Goal: Information Seeking & Learning: Learn about a topic

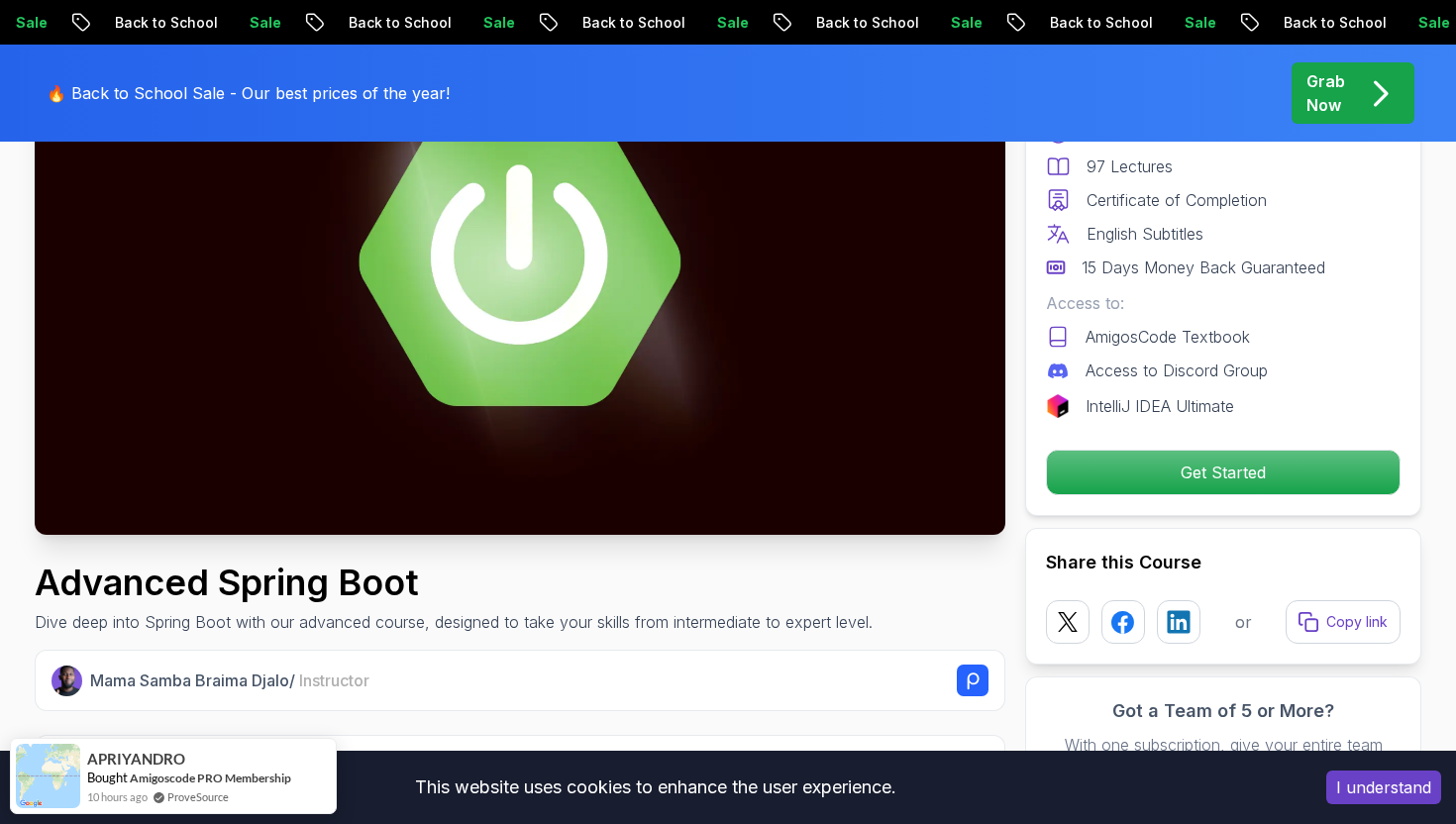
scroll to position [276, 0]
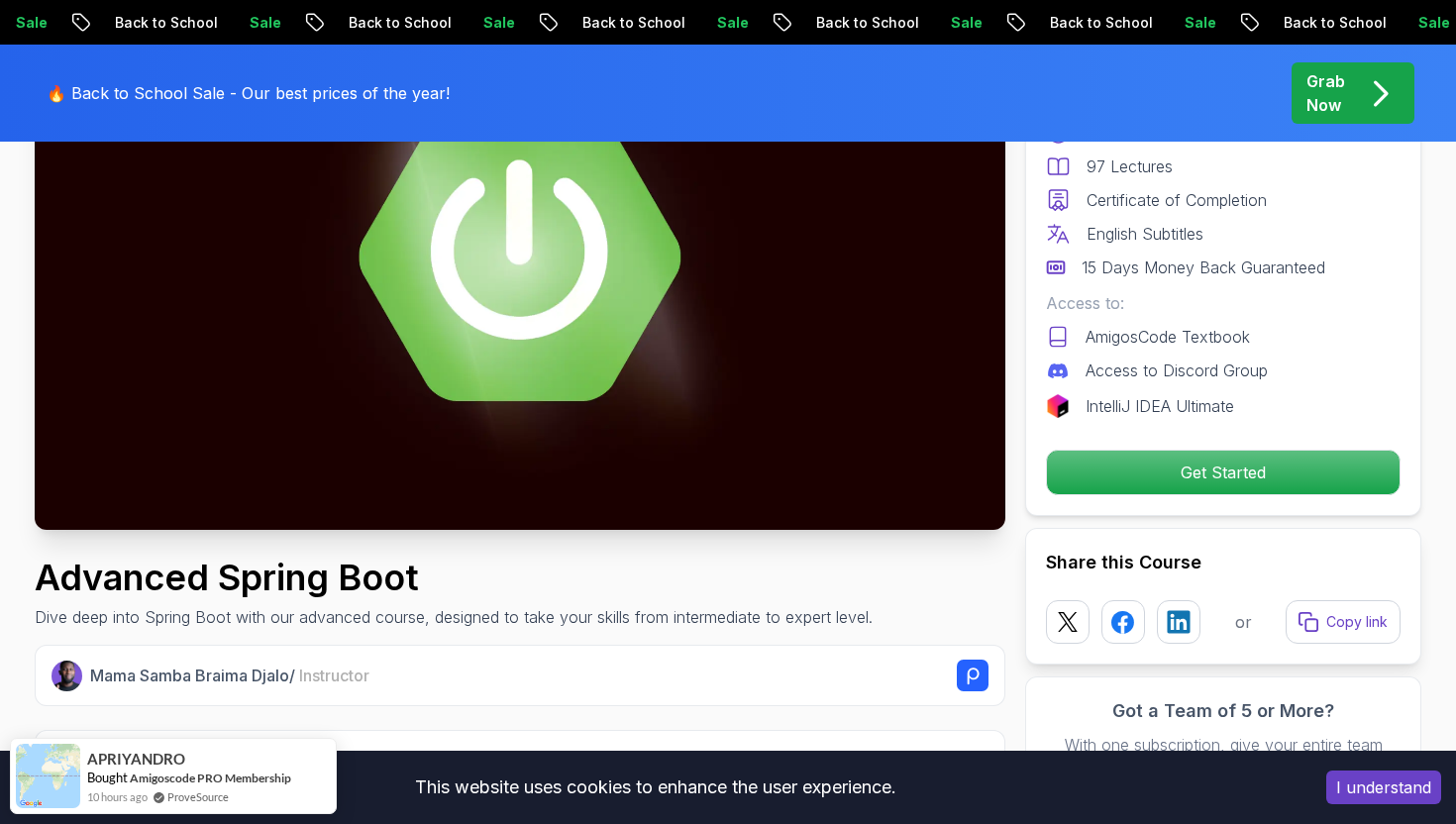
click at [1383, 783] on button "I understand" at bounding box center [1383, 787] width 115 height 34
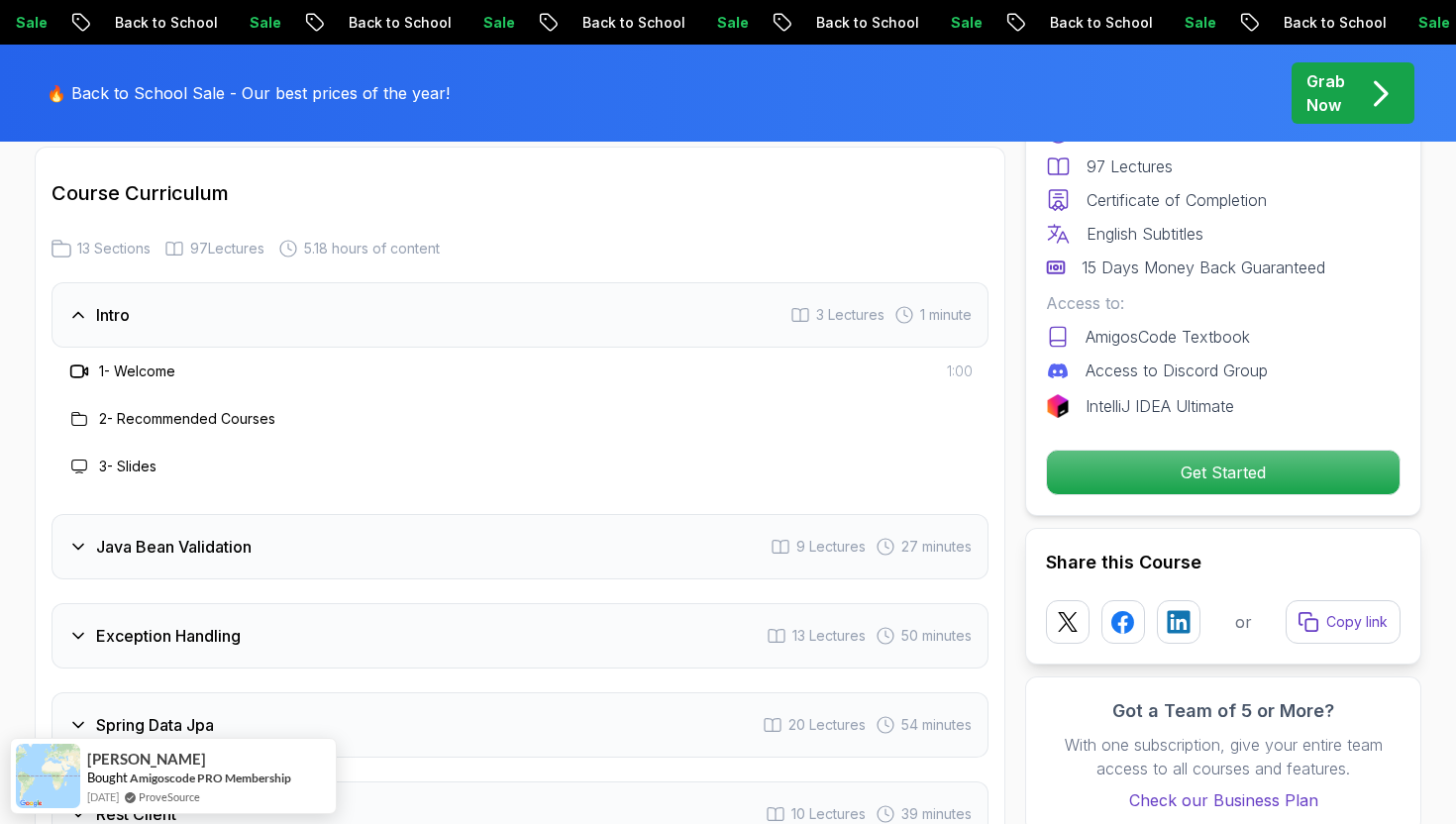
scroll to position [2695, 0]
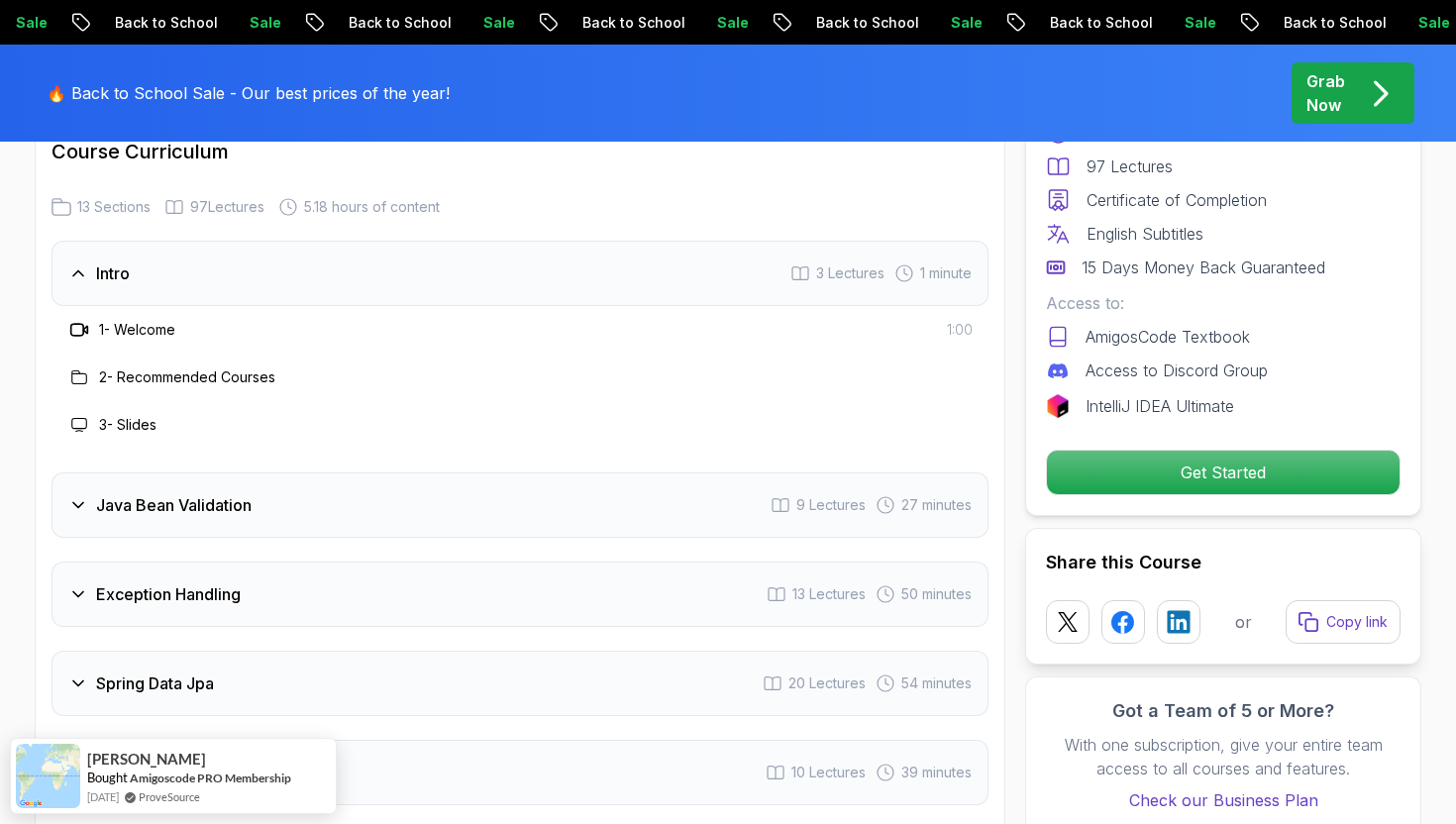
click at [93, 261] on div "Intro" at bounding box center [99, 273] width 62 height 24
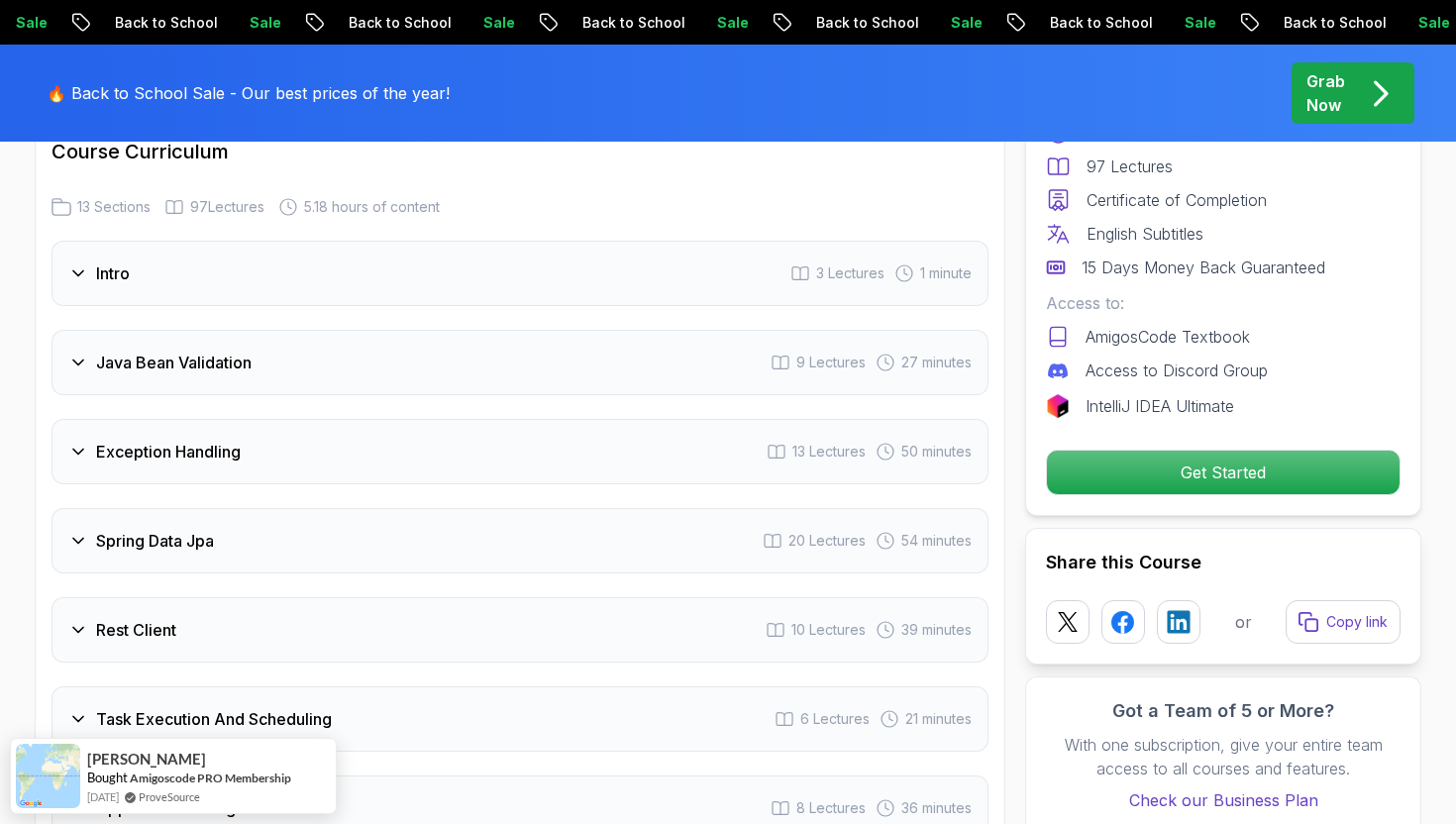
click at [176, 529] on h3 "Spring Data Jpa" at bounding box center [155, 541] width 118 height 24
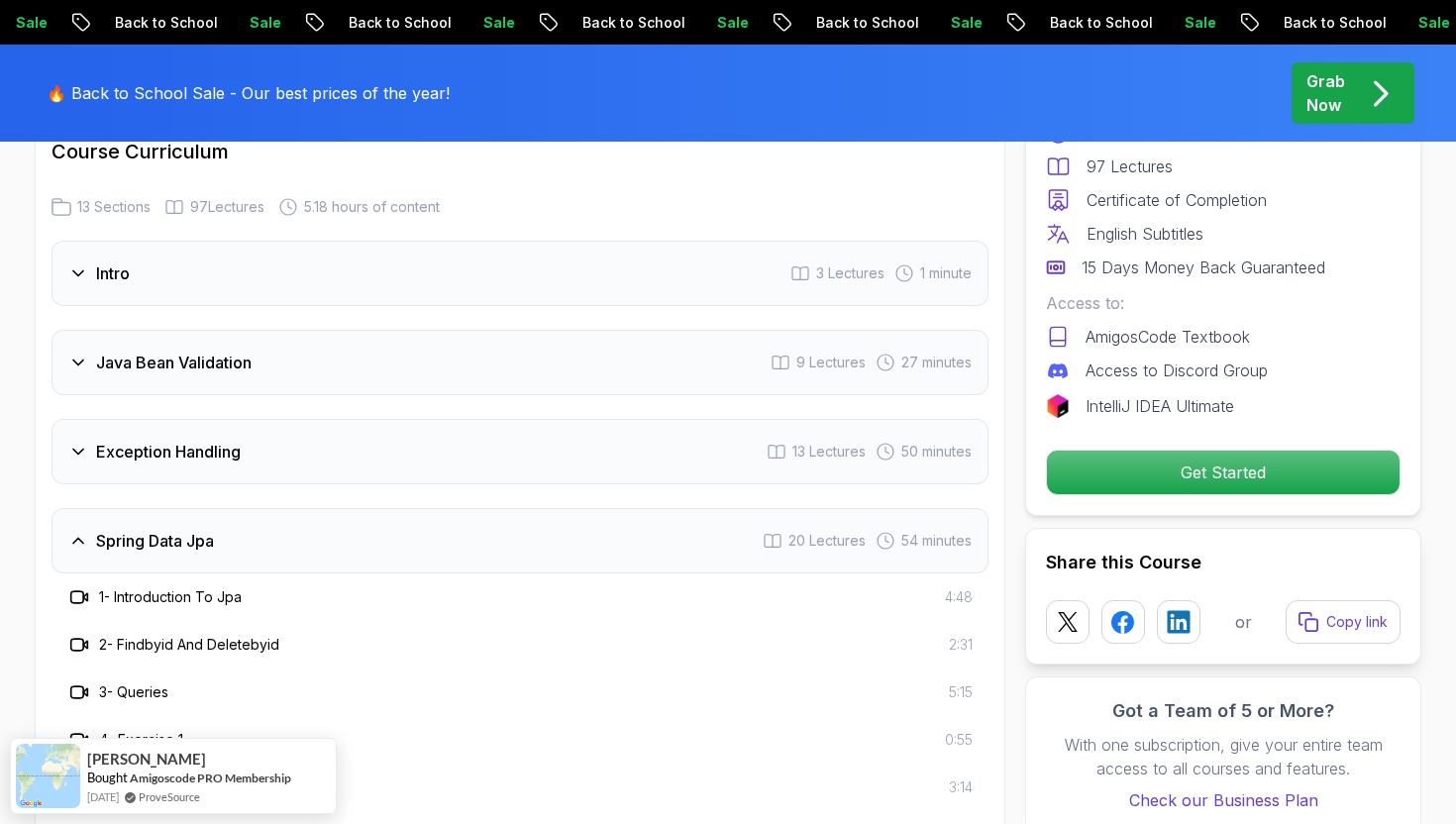
click at [176, 529] on h3 "Spring Data Jpa" at bounding box center [155, 541] width 118 height 24
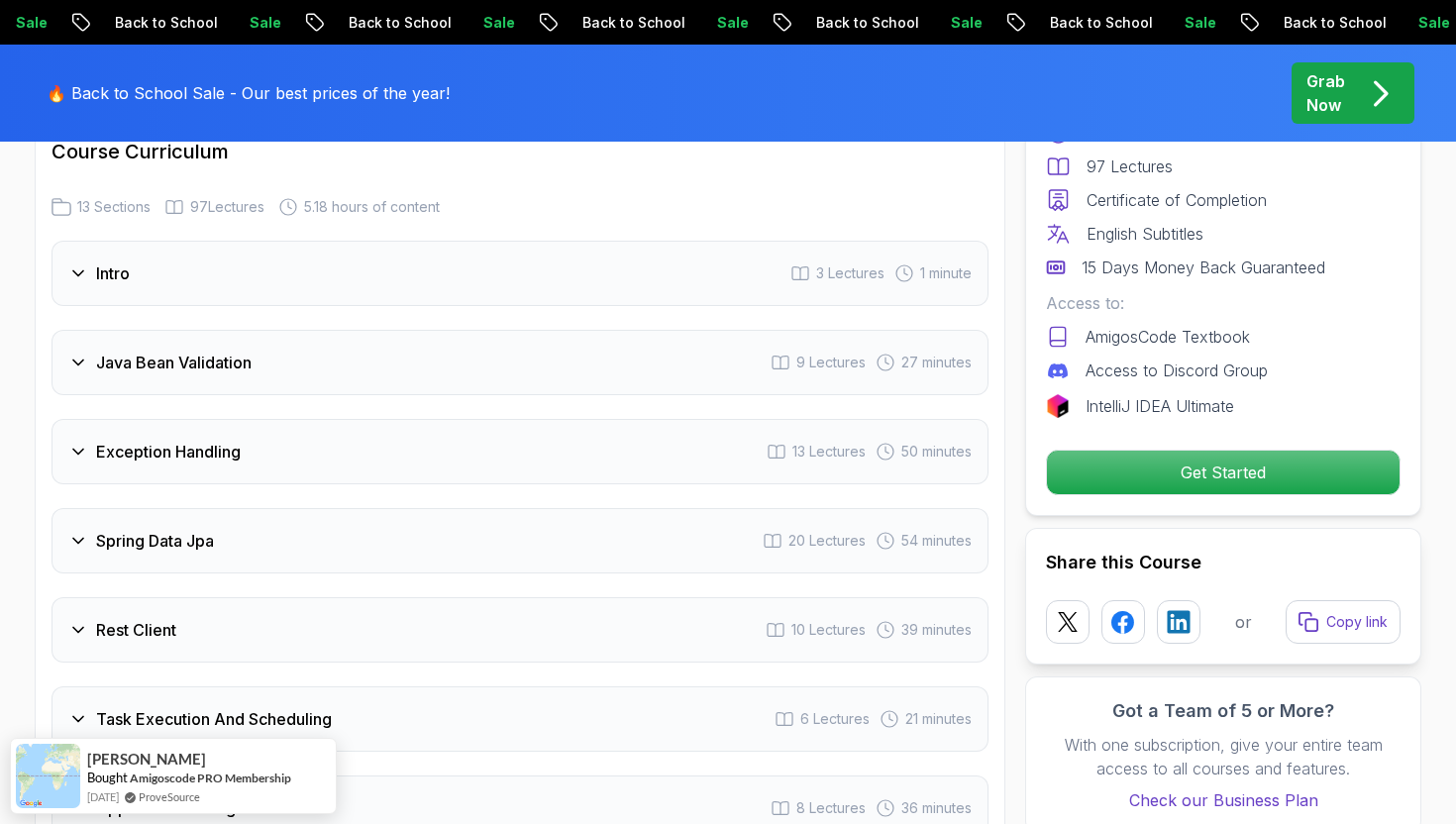
click at [176, 529] on h3 "Spring Data Jpa" at bounding box center [155, 541] width 118 height 24
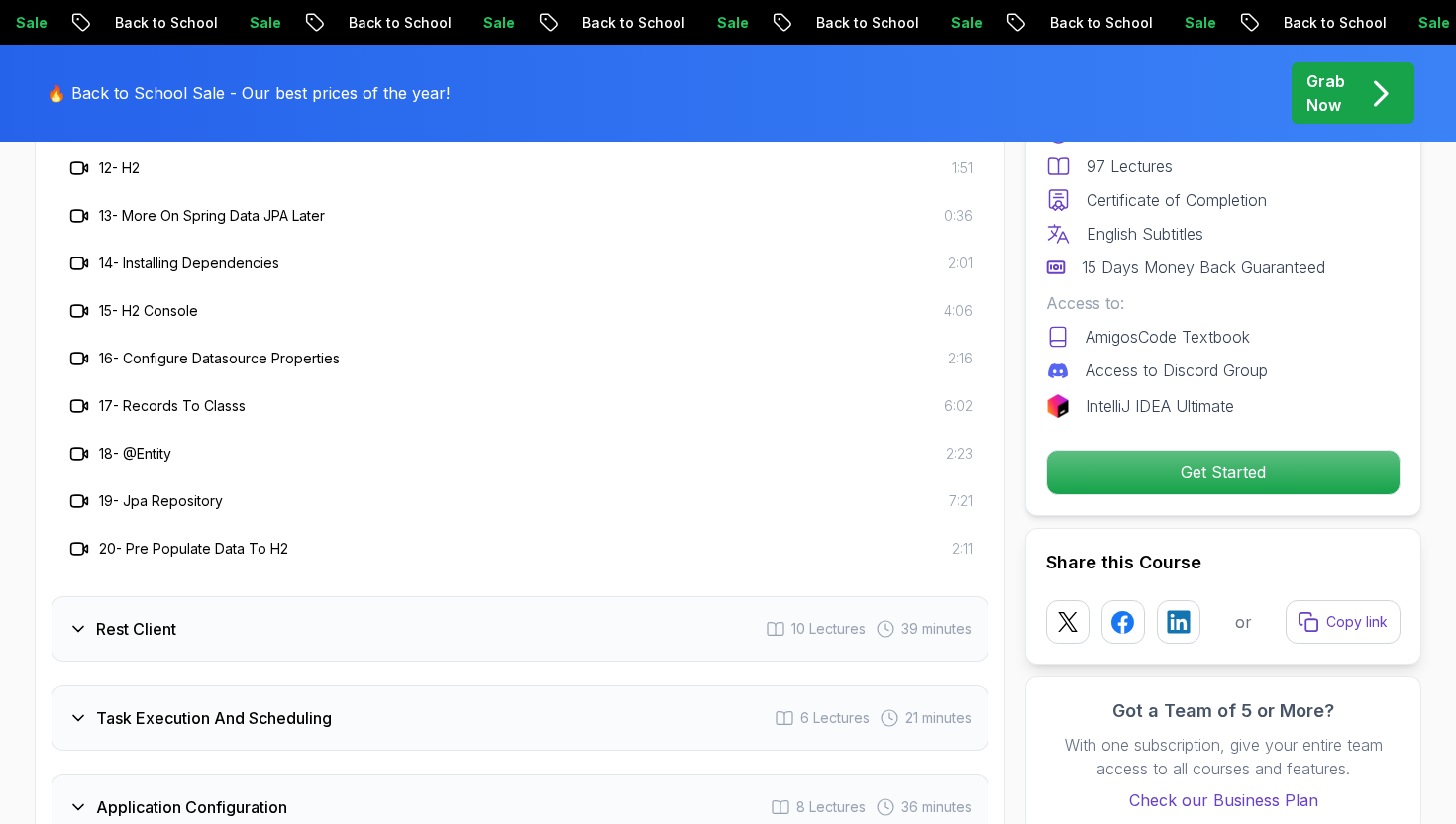
scroll to position [3753, 0]
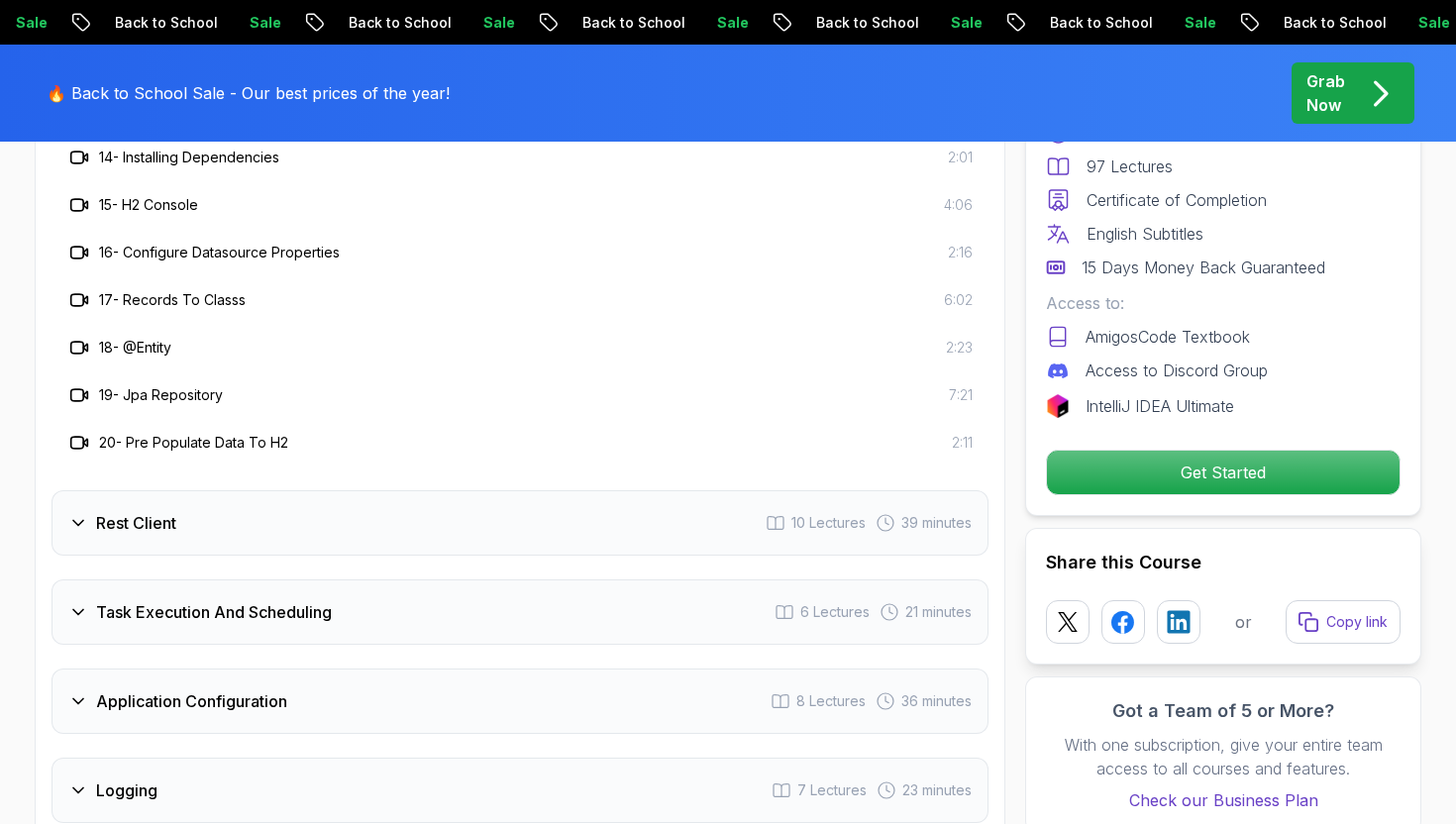
click at [170, 490] on div "Rest Client 10 Lectures 39 minutes" at bounding box center [520, 523] width 938 height 66
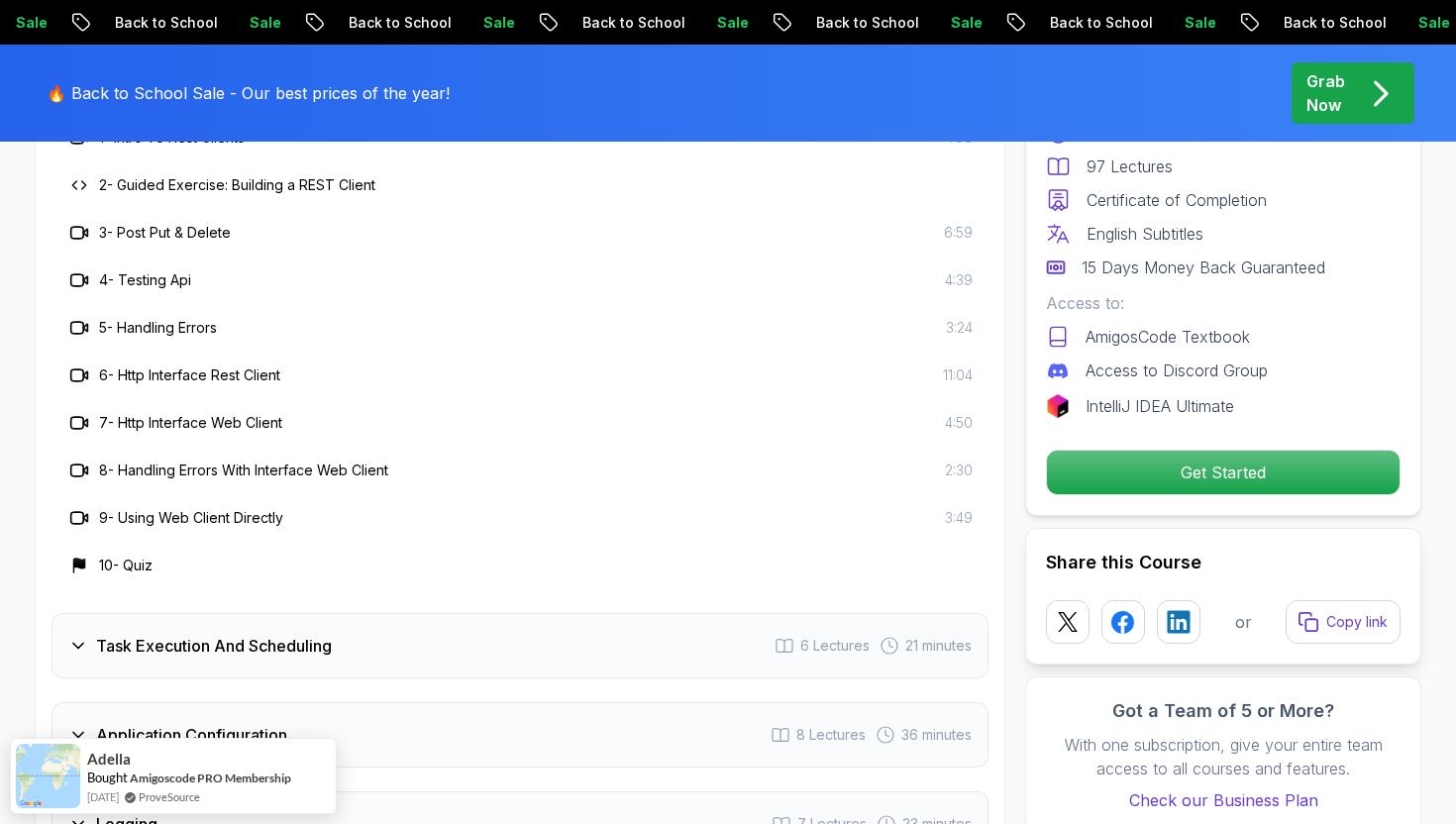
scroll to position [3267, 0]
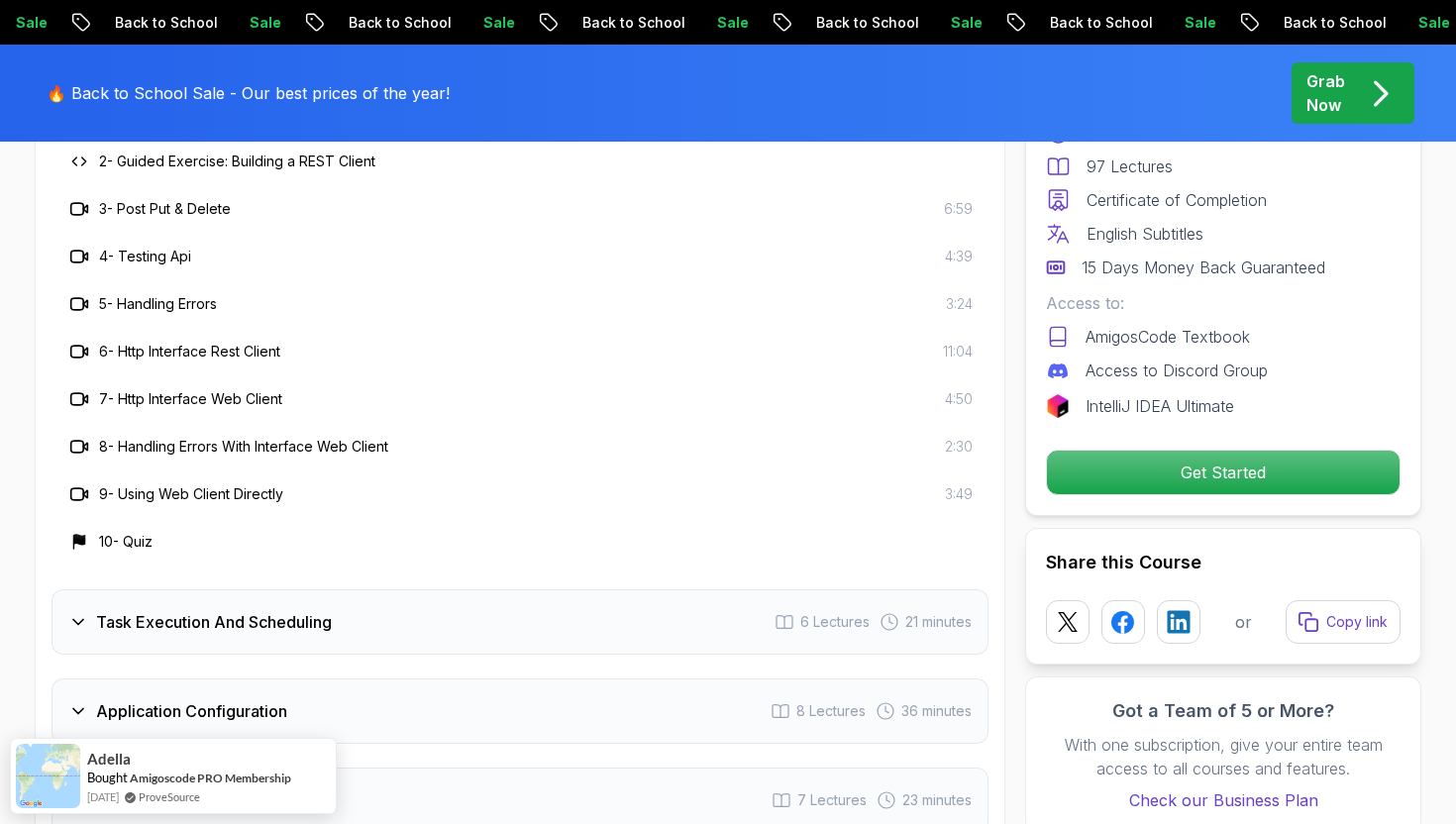
click at [224, 610] on h3 "Task Execution And Scheduling" at bounding box center [214, 621] width 235 height 24
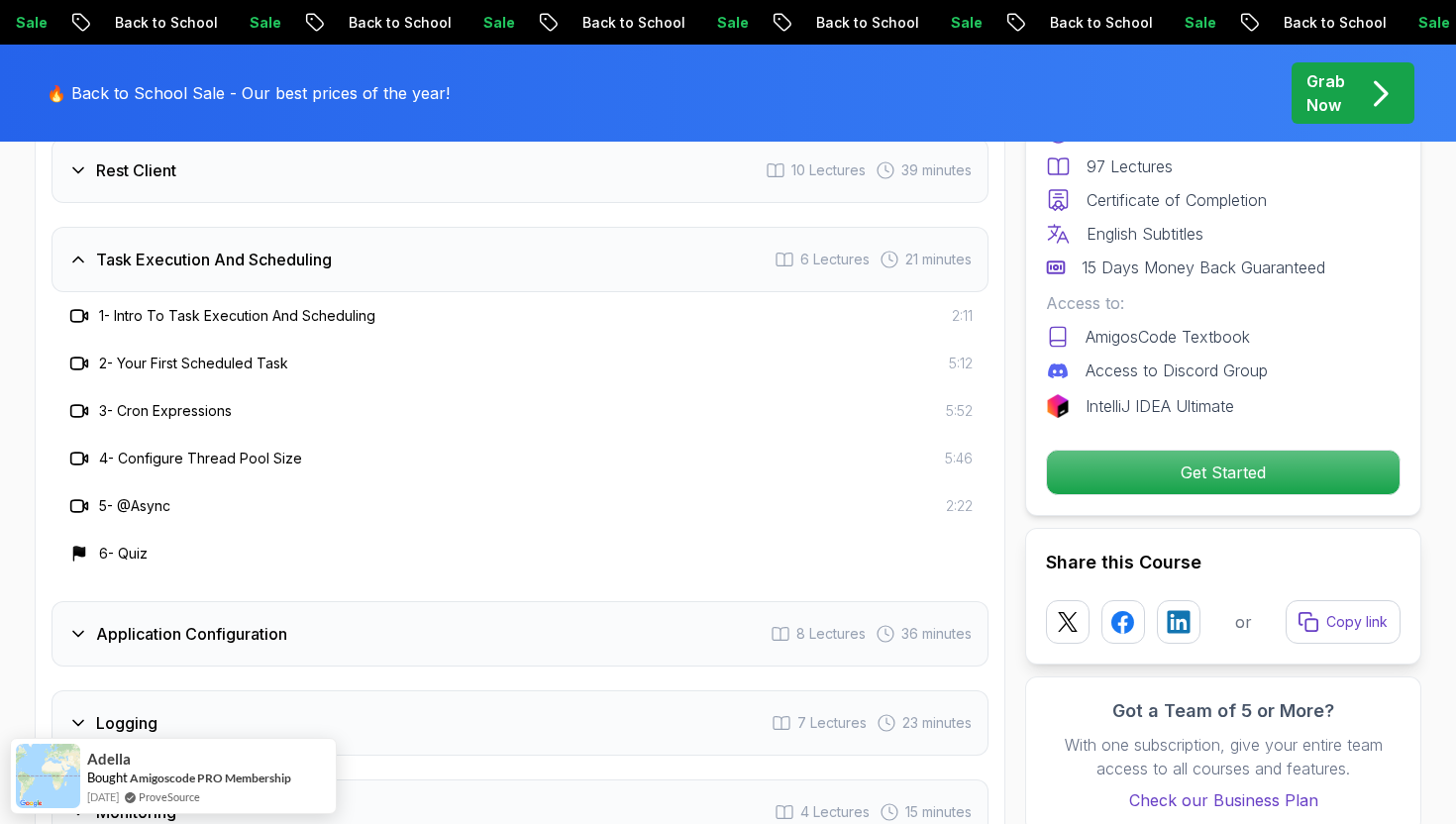
scroll to position [3156, 0]
click at [230, 620] on h3 "Application Configuration" at bounding box center [192, 632] width 191 height 24
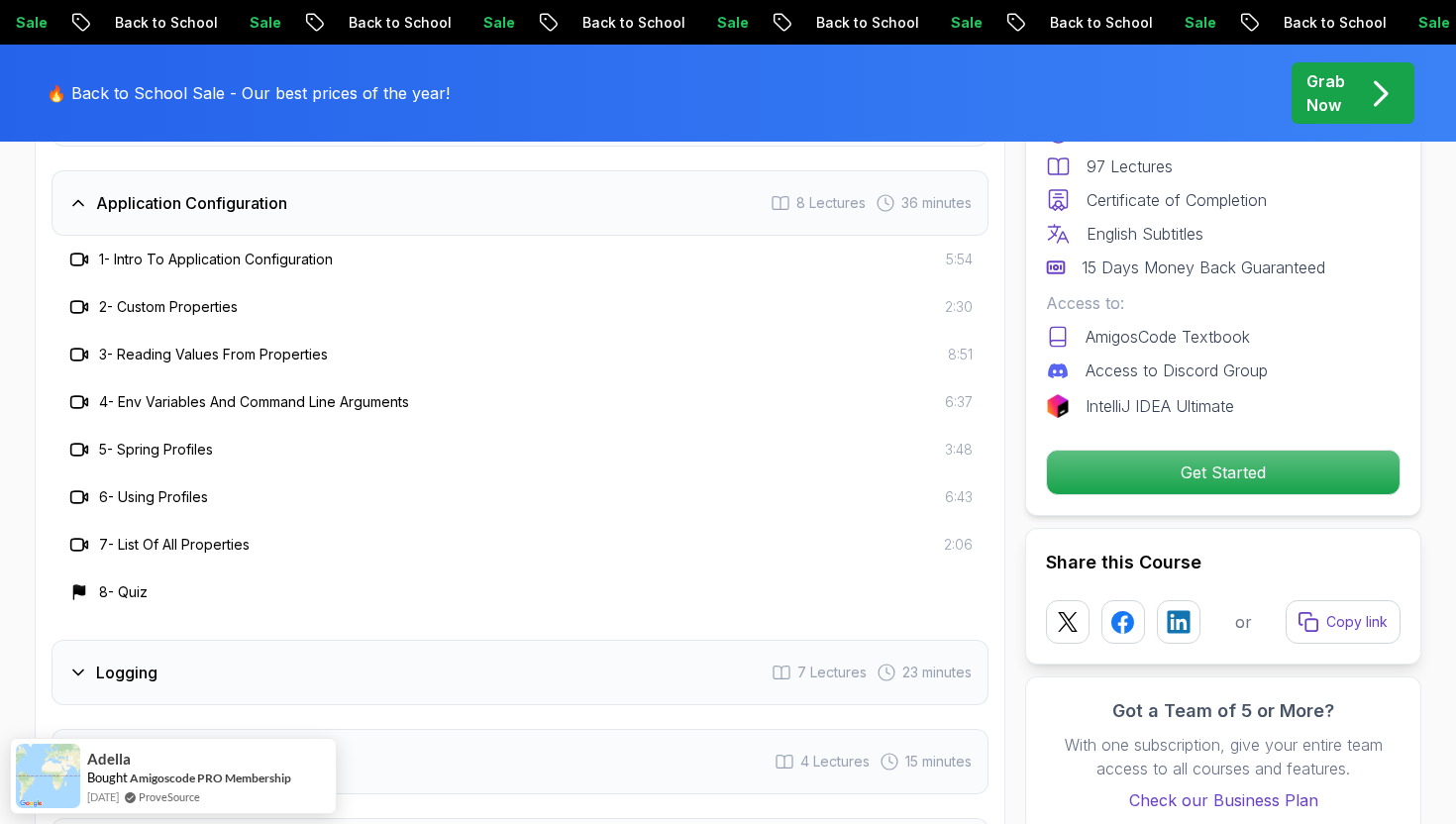
scroll to position [3314, 0]
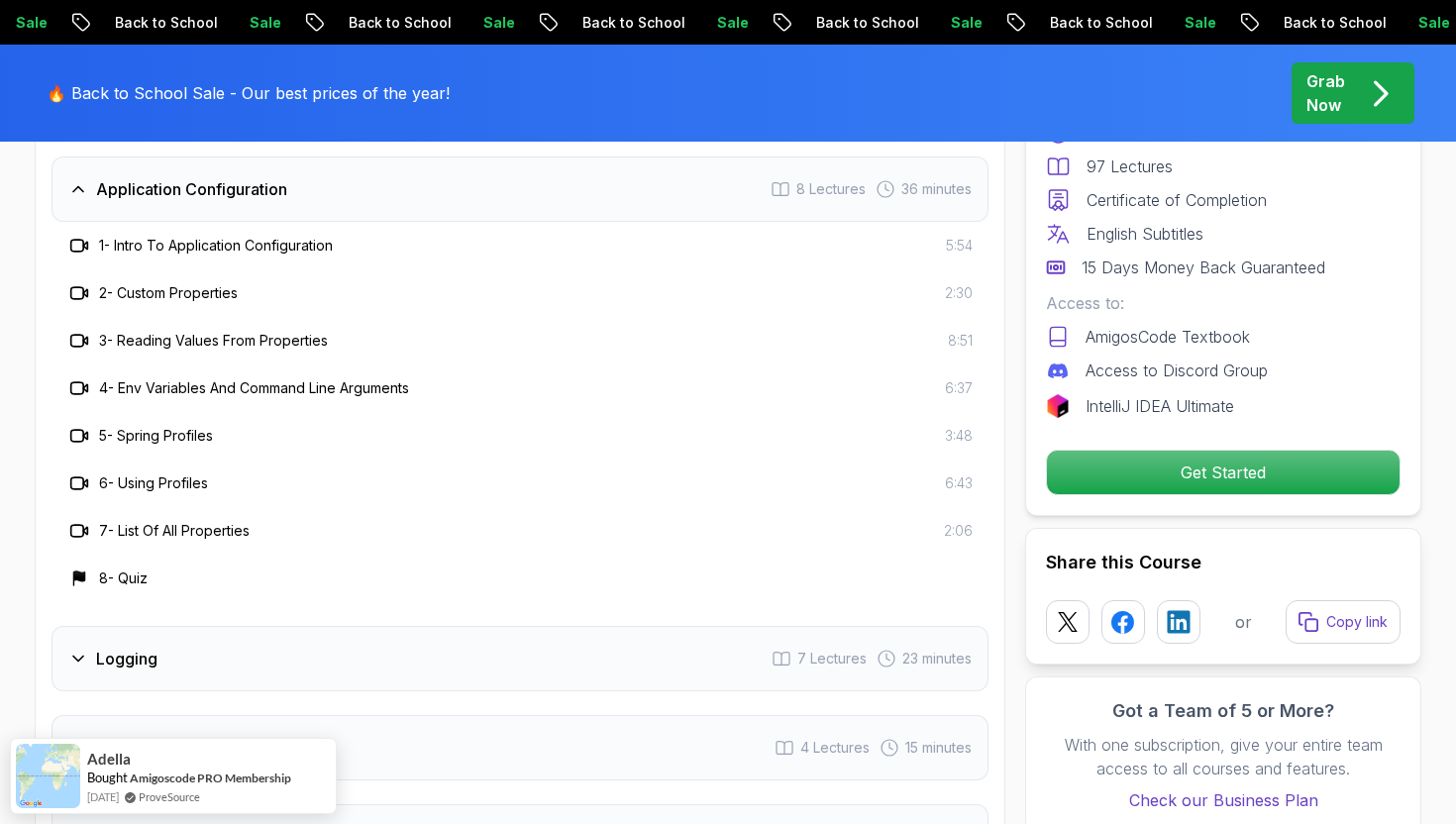
click at [217, 625] on div "Logging 7 Lectures 23 minutes" at bounding box center [520, 658] width 938 height 66
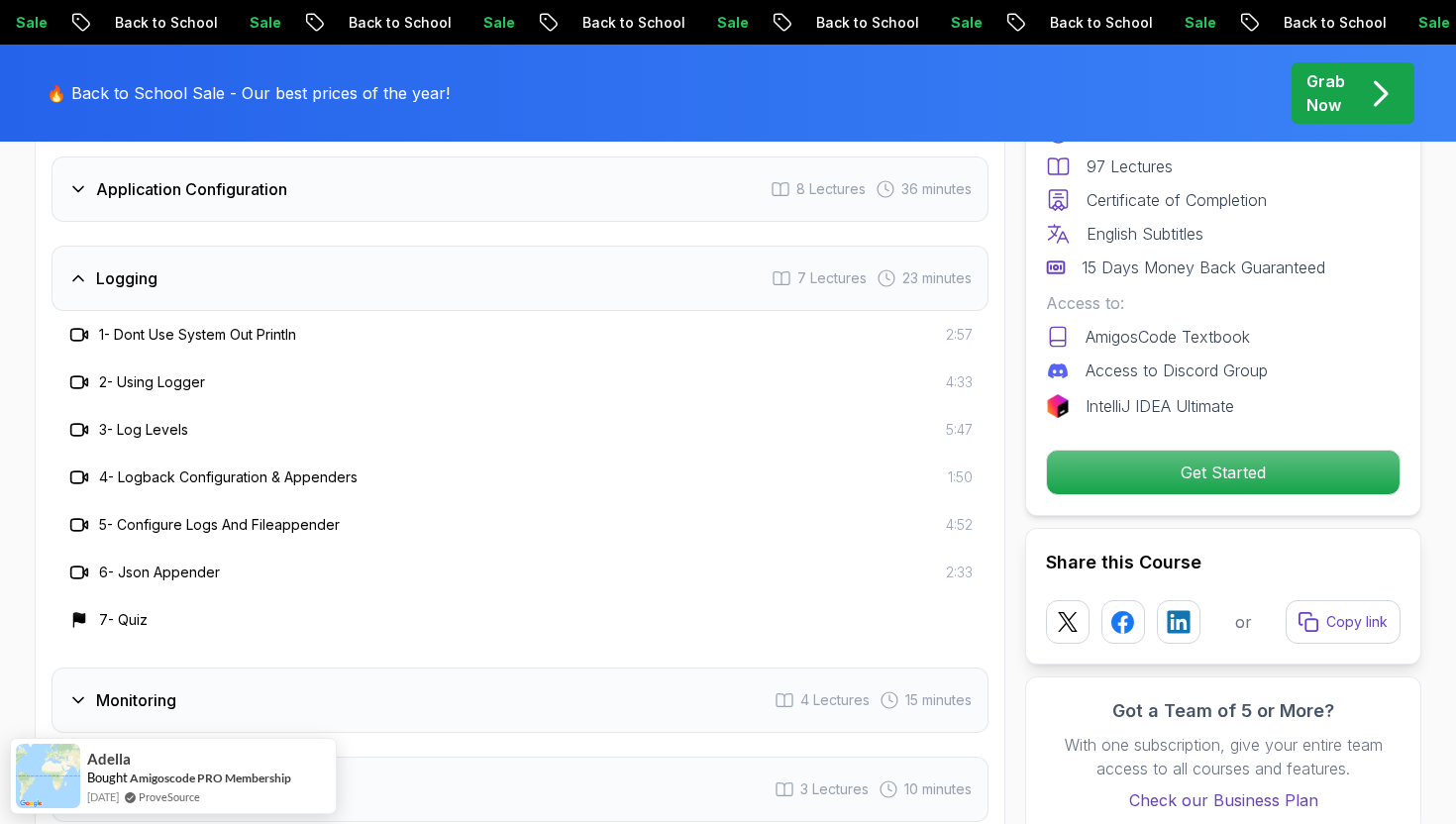
scroll to position [3376, 0]
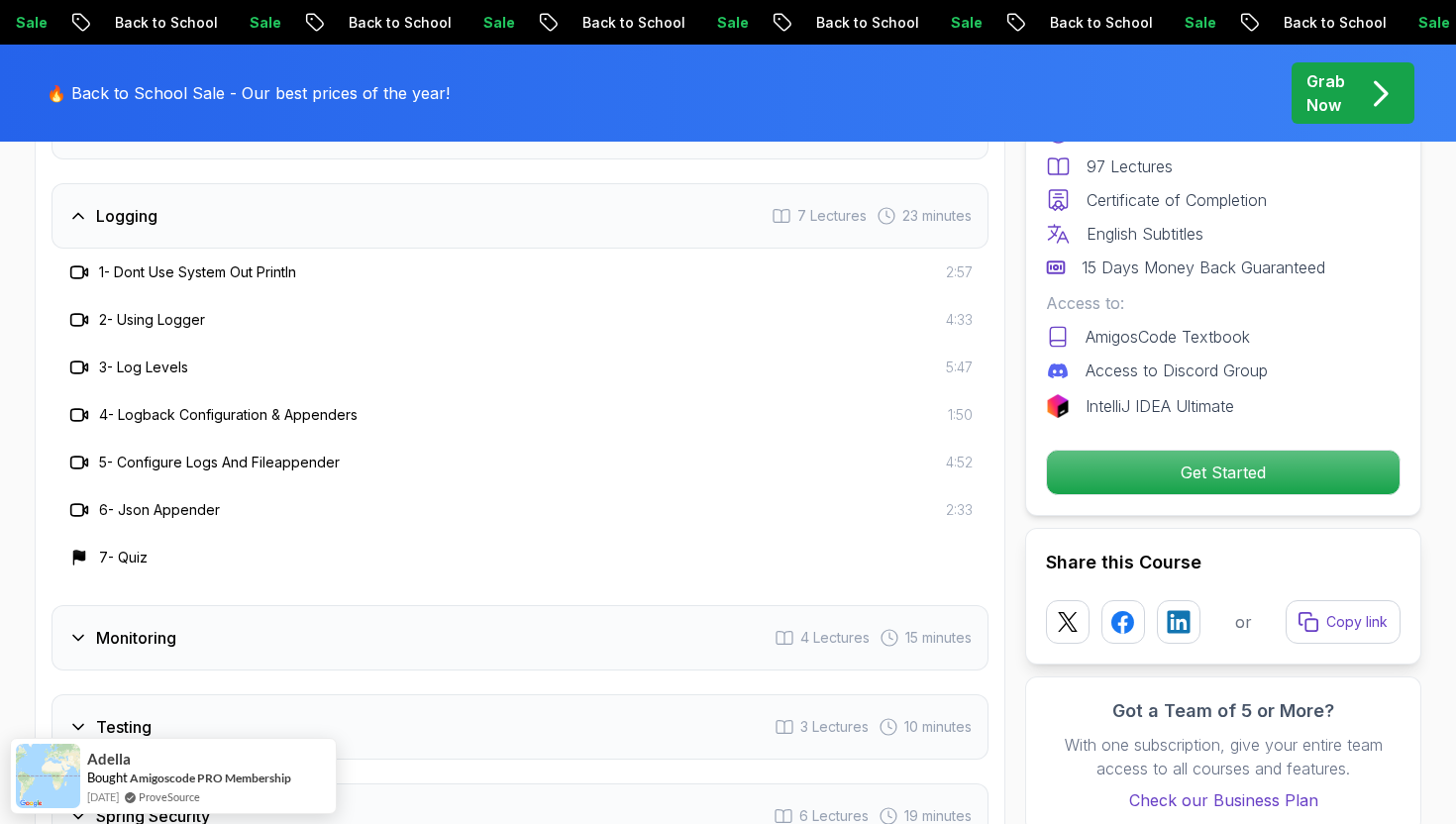
click at [185, 605] on div "Monitoring 4 Lectures 15 minutes" at bounding box center [520, 637] width 938 height 66
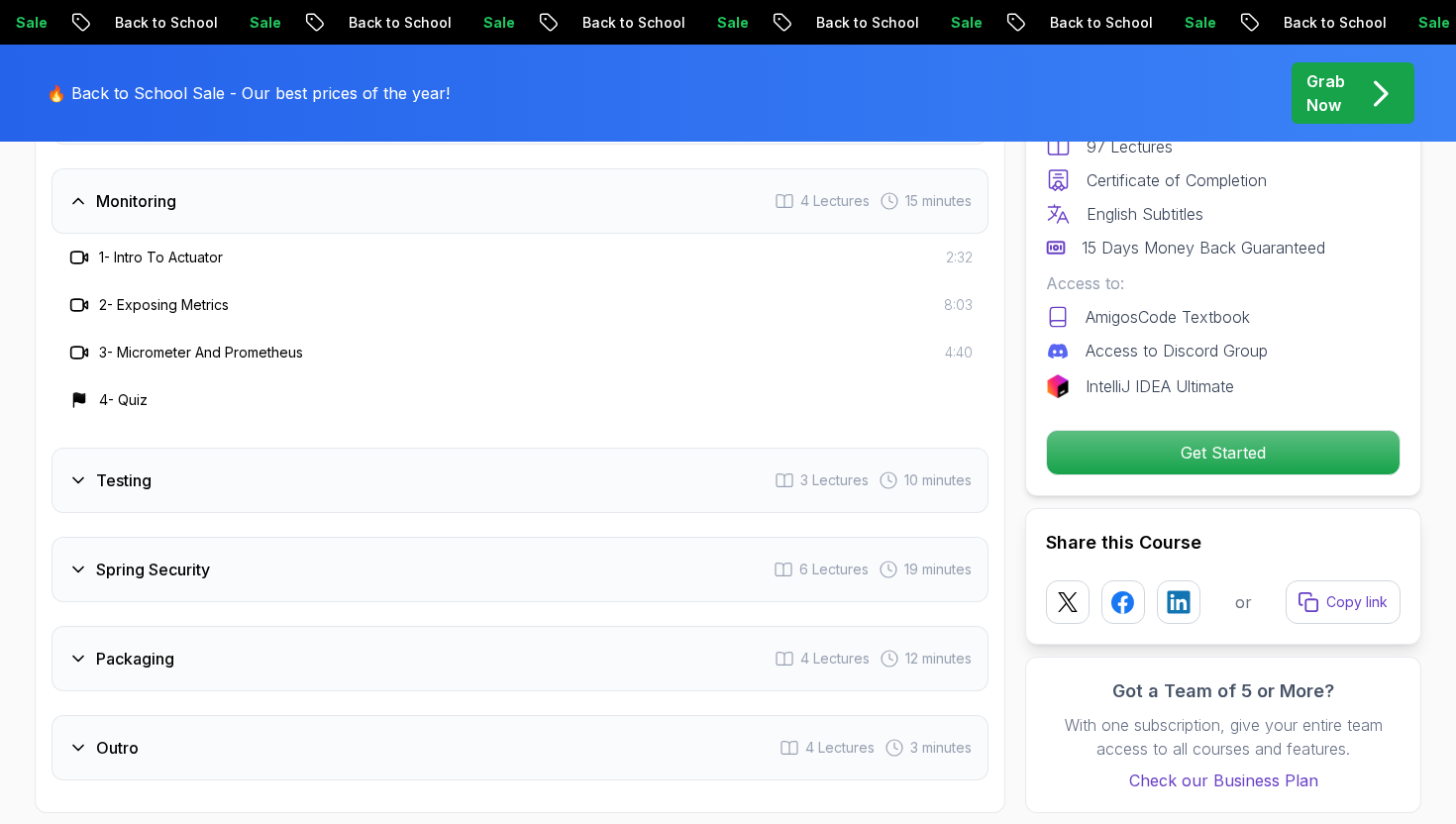
scroll to position [3363, 0]
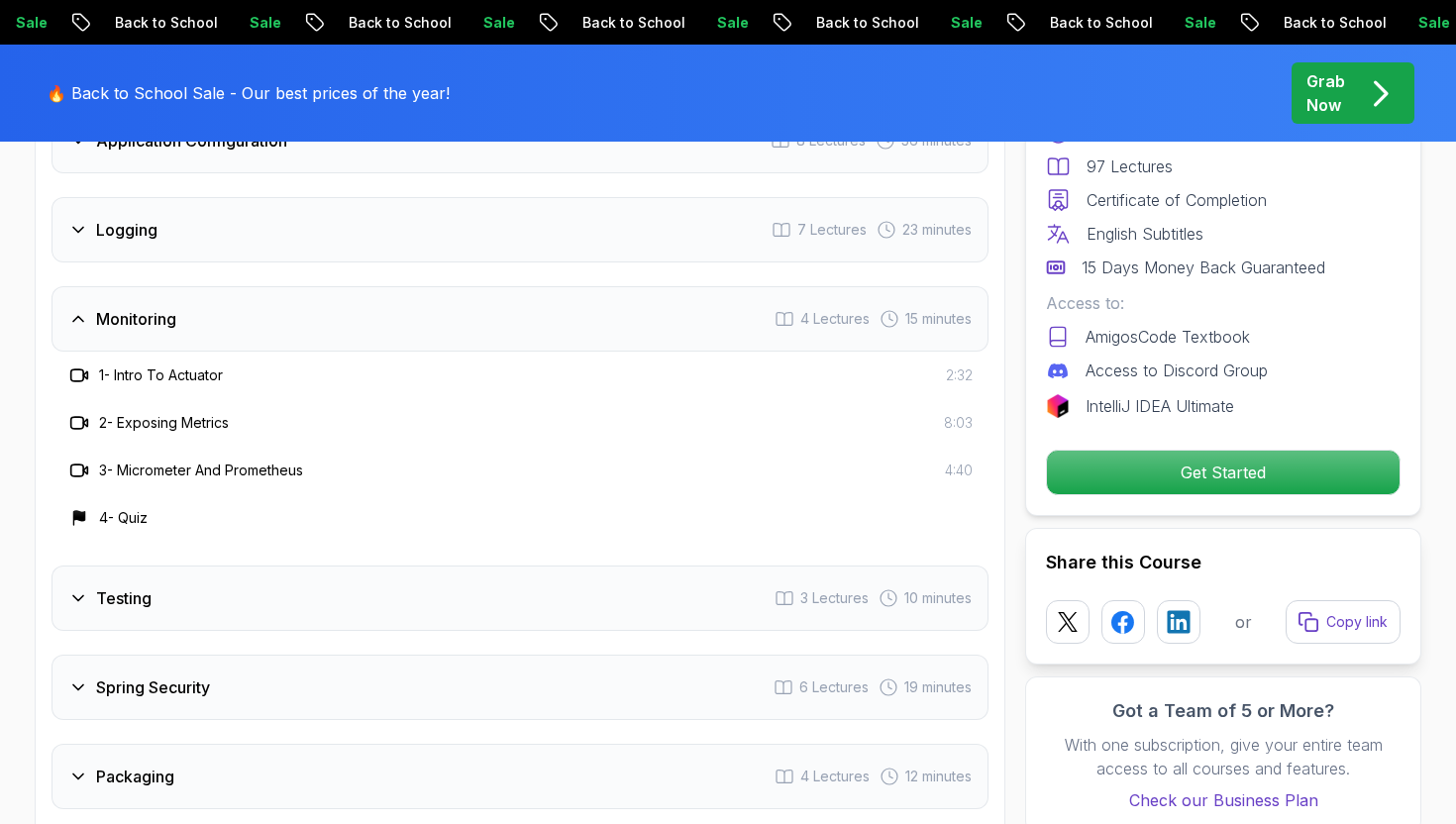
click at [159, 565] on div "Testing 3 Lectures 10 minutes" at bounding box center [520, 598] width 938 height 66
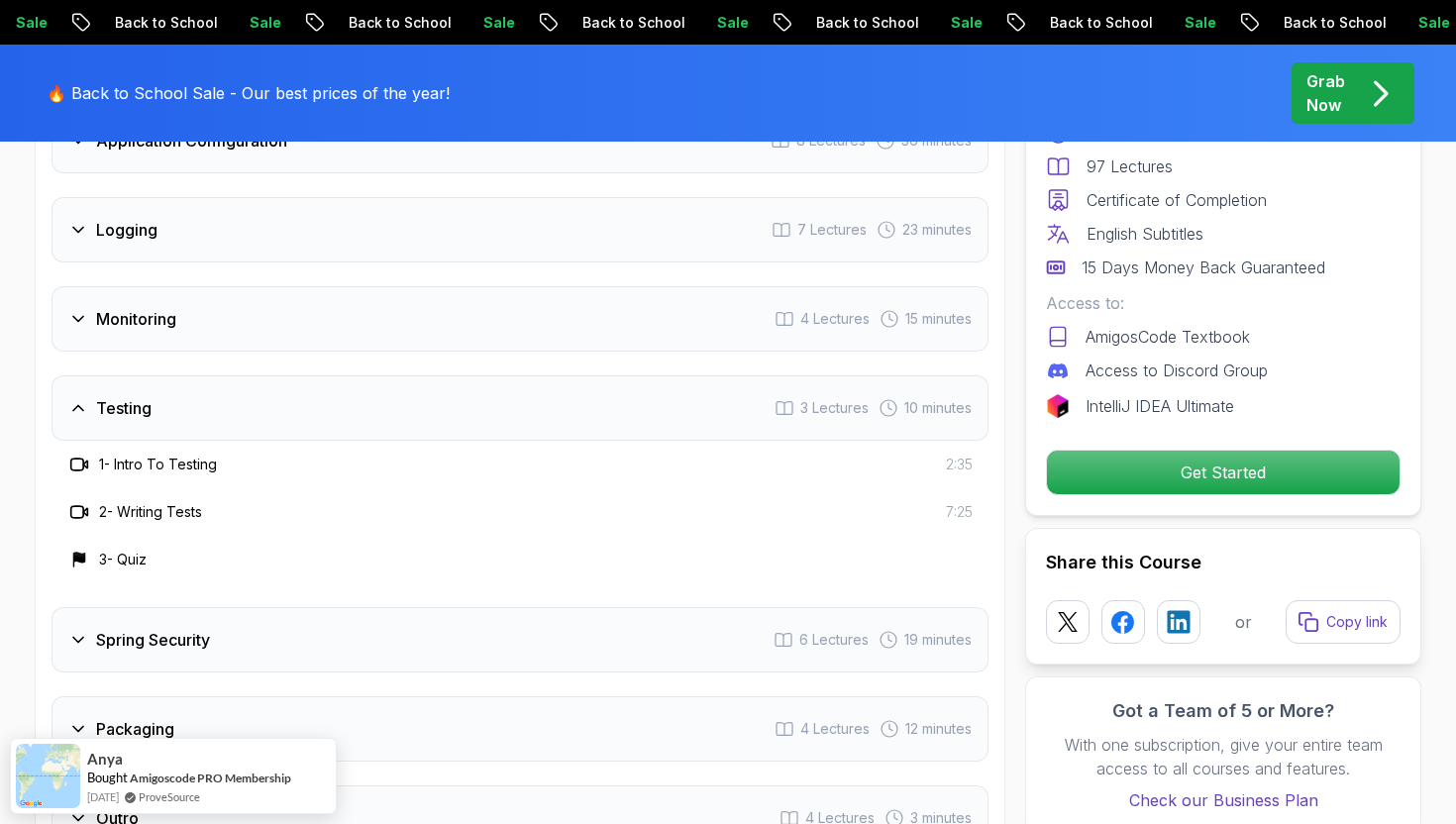
click at [173, 607] on div "Spring Security 6 Lectures 19 minutes" at bounding box center [520, 639] width 938 height 66
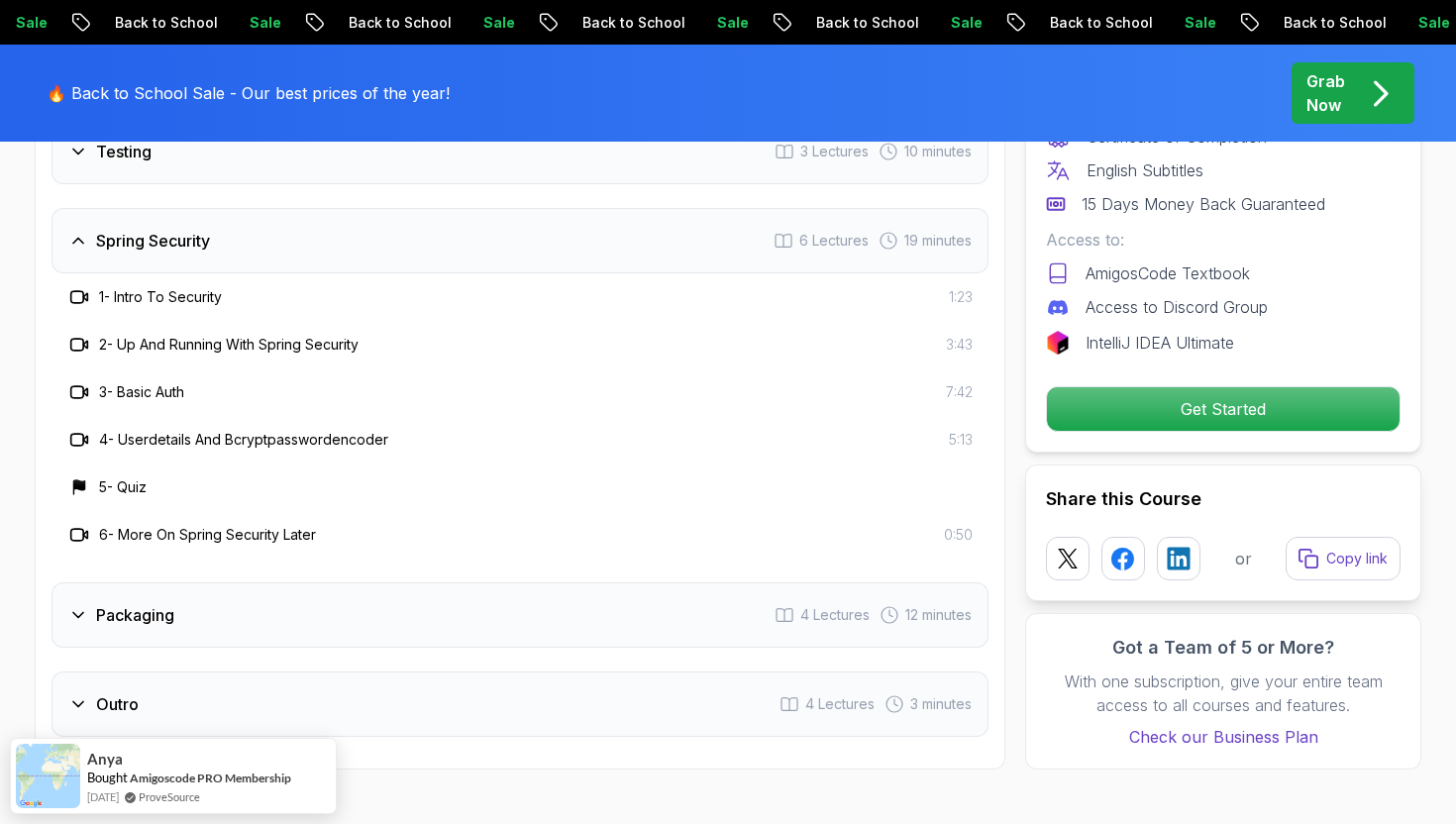
scroll to position [3692, 0]
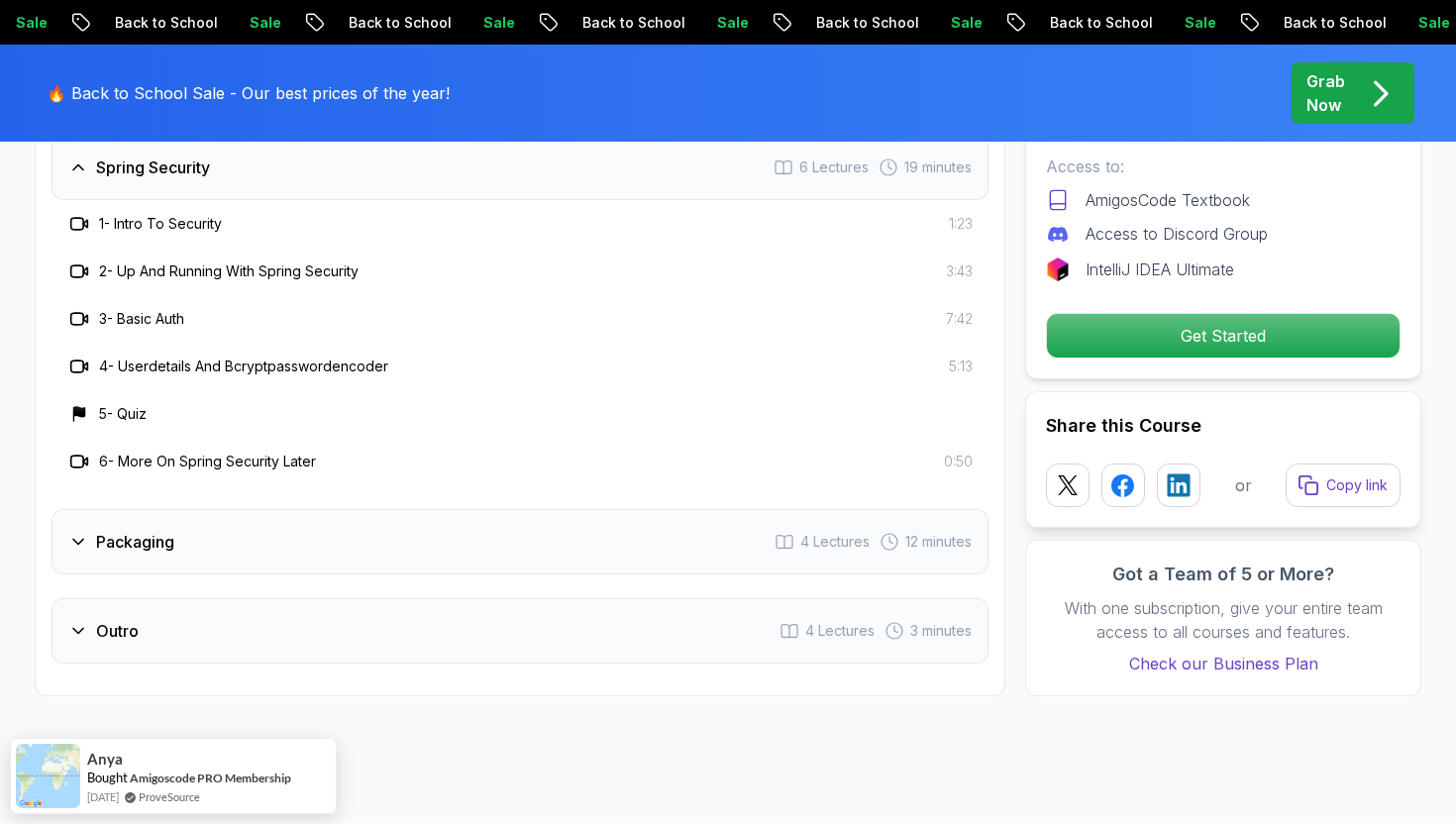
click at [156, 530] on h3 "Packaging" at bounding box center [135, 542] width 78 height 24
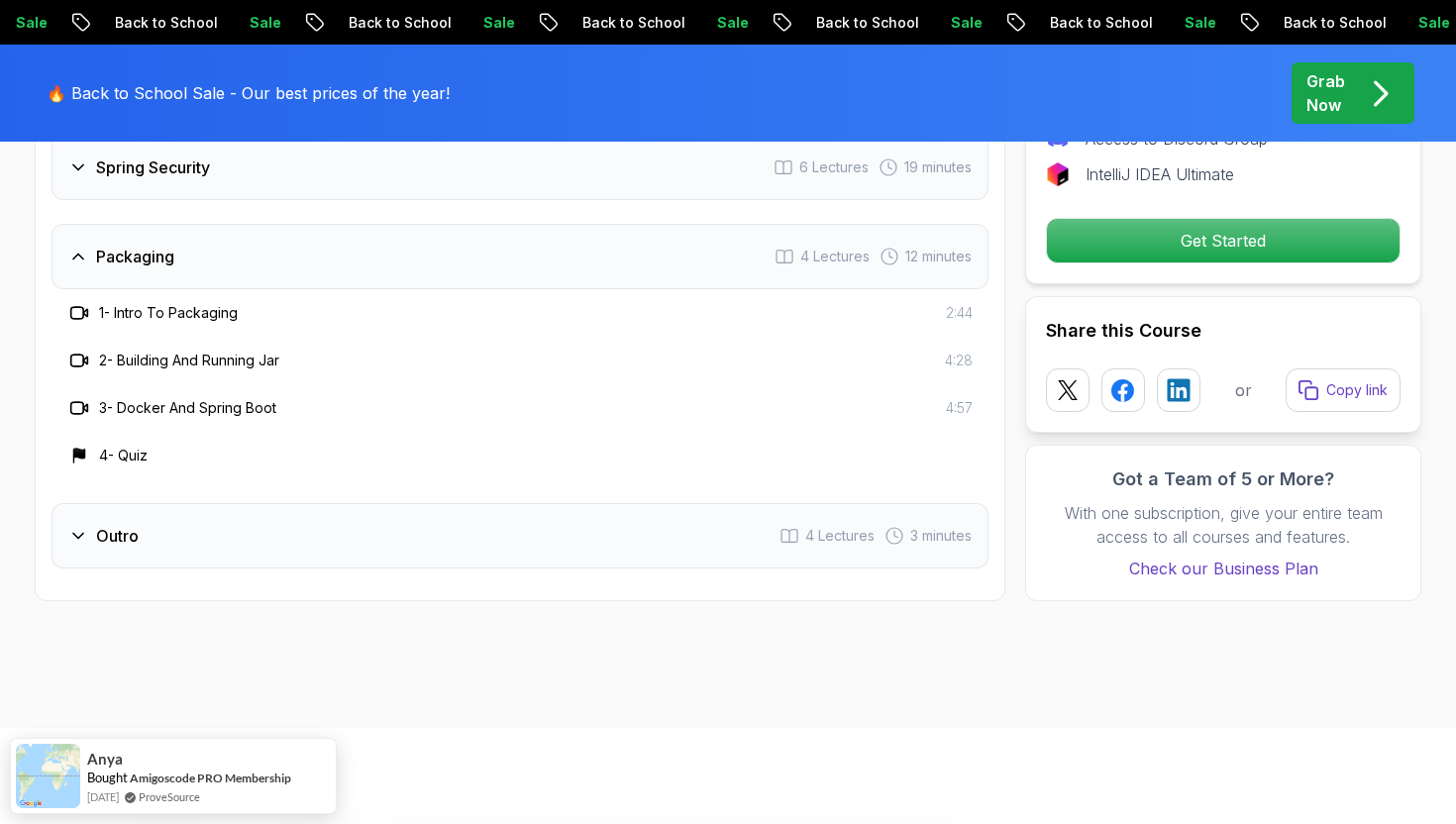
click at [242, 503] on div "Outro 4 Lectures 3 minutes" at bounding box center [520, 536] width 938 height 66
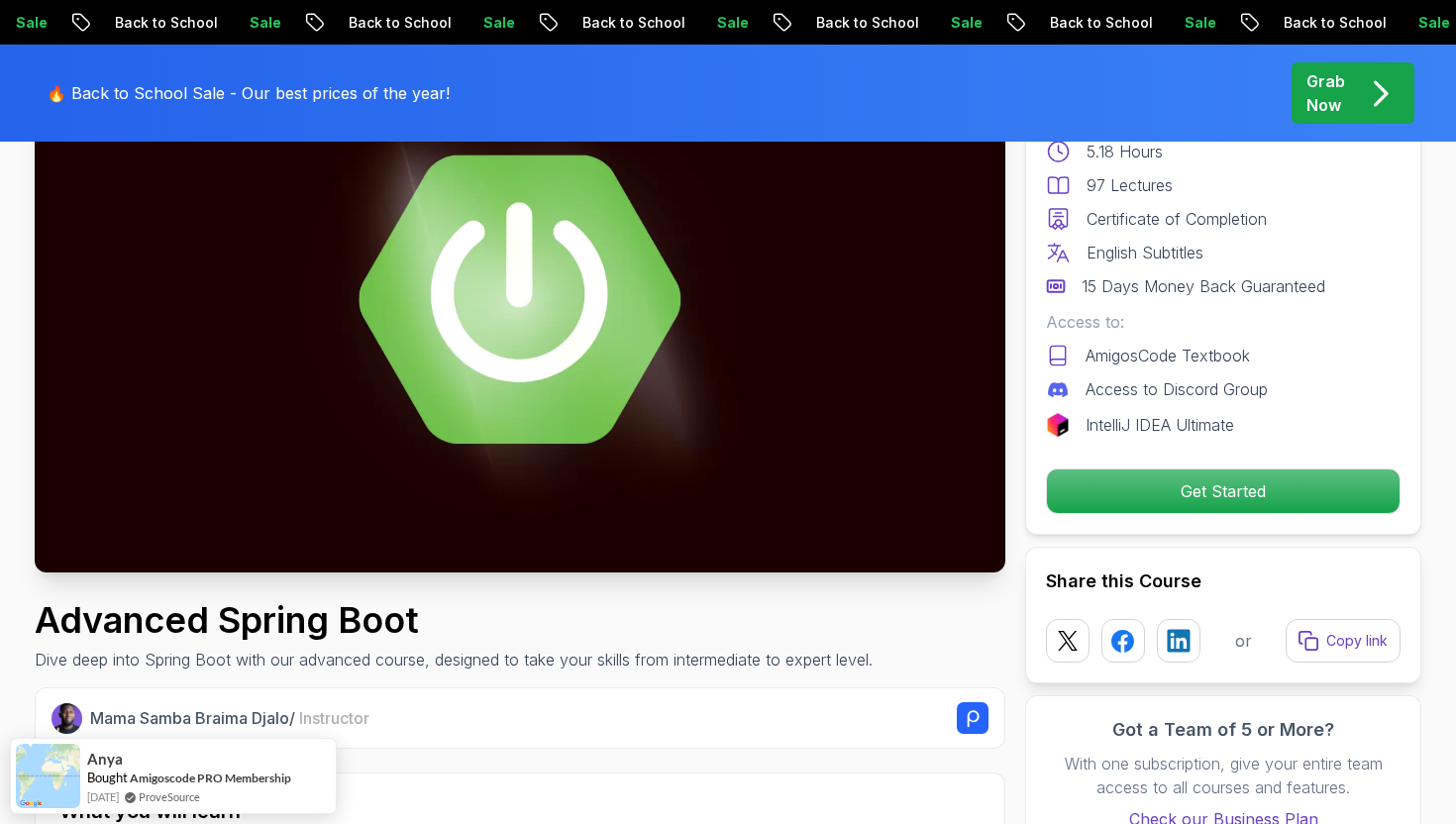
scroll to position [356, 0]
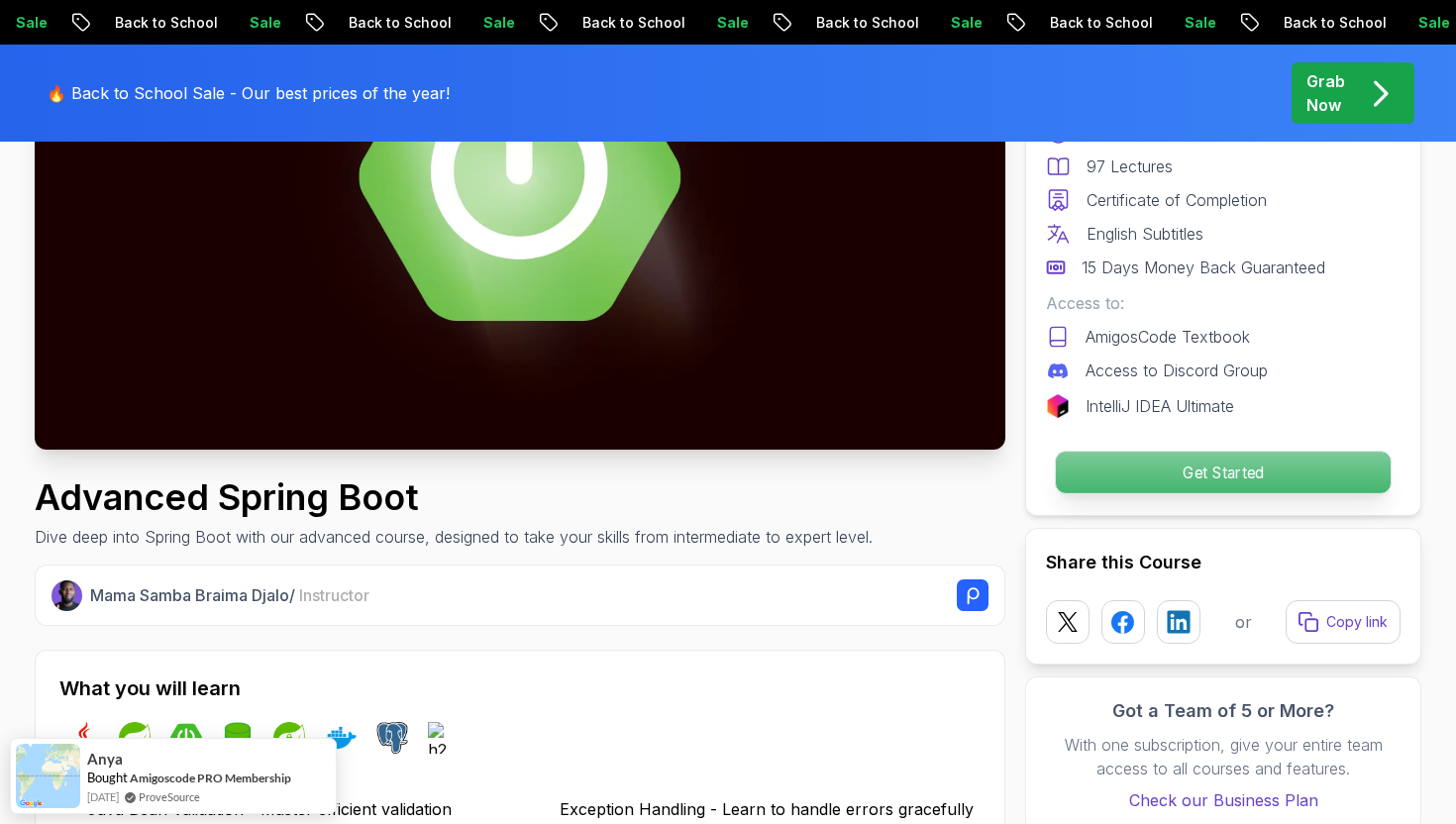
click at [1179, 475] on p "Get Started" at bounding box center [1223, 473] width 335 height 42
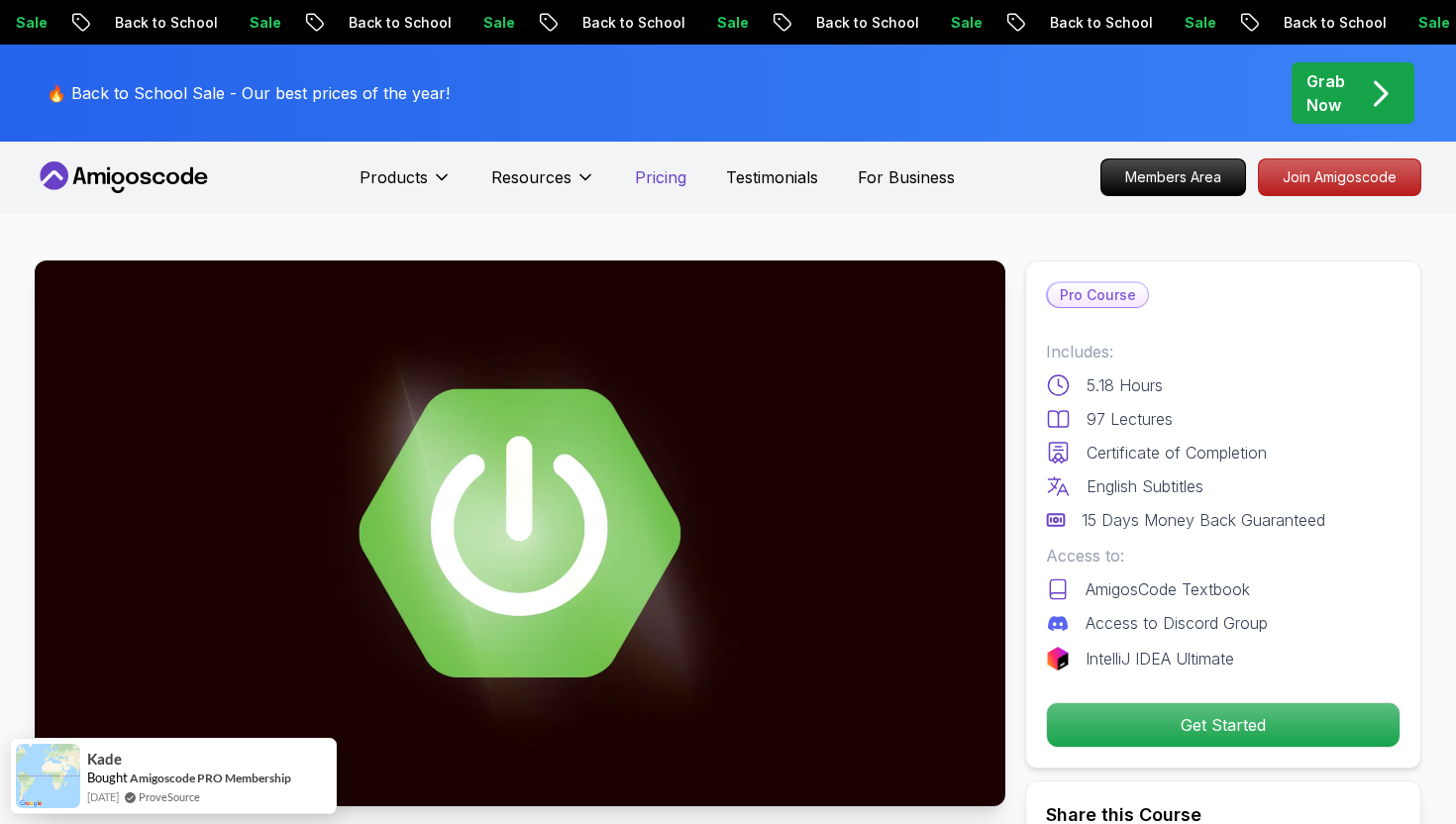
scroll to position [0, 0]
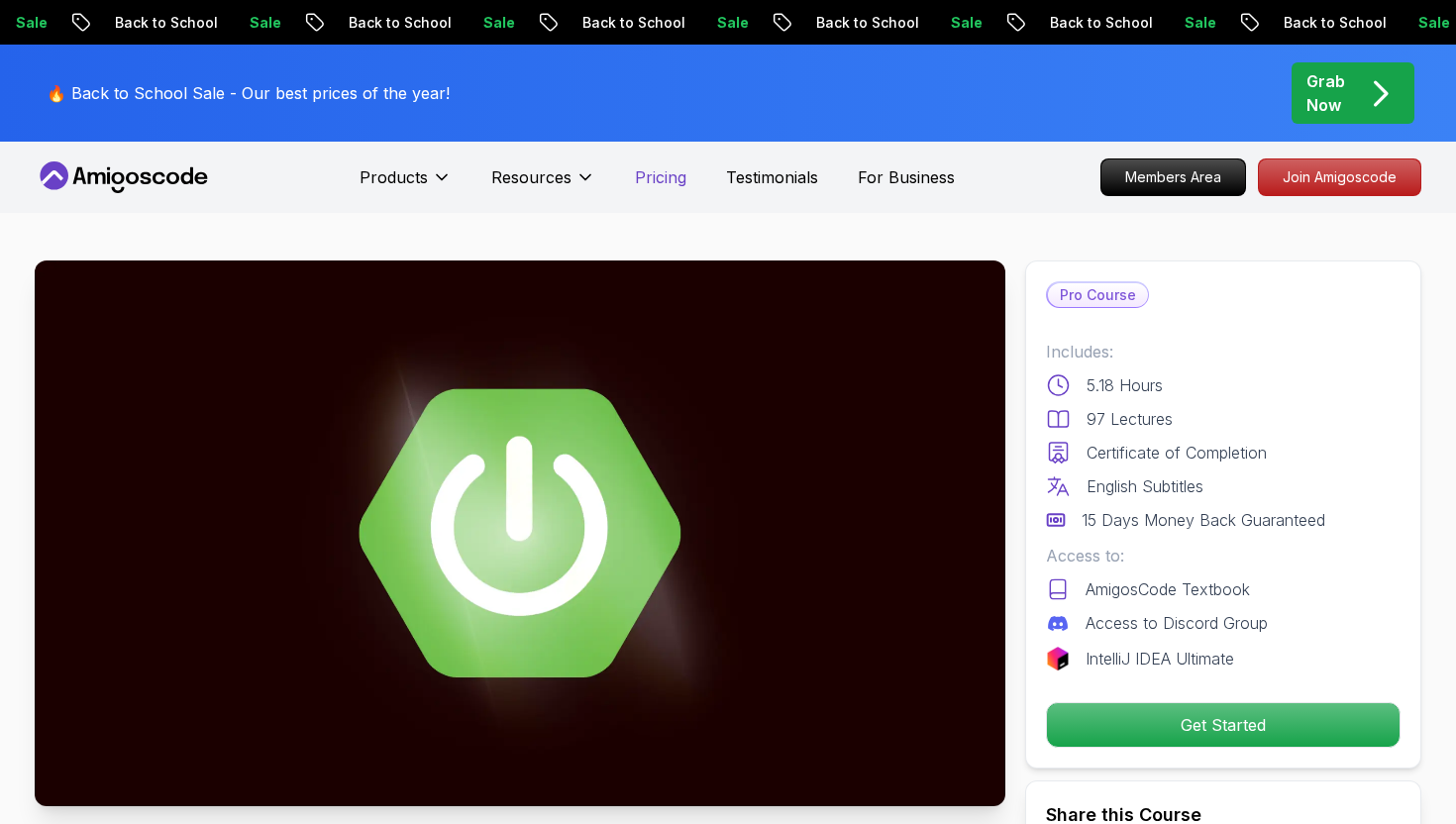
click at [662, 170] on p "Pricing" at bounding box center [660, 178] width 52 height 24
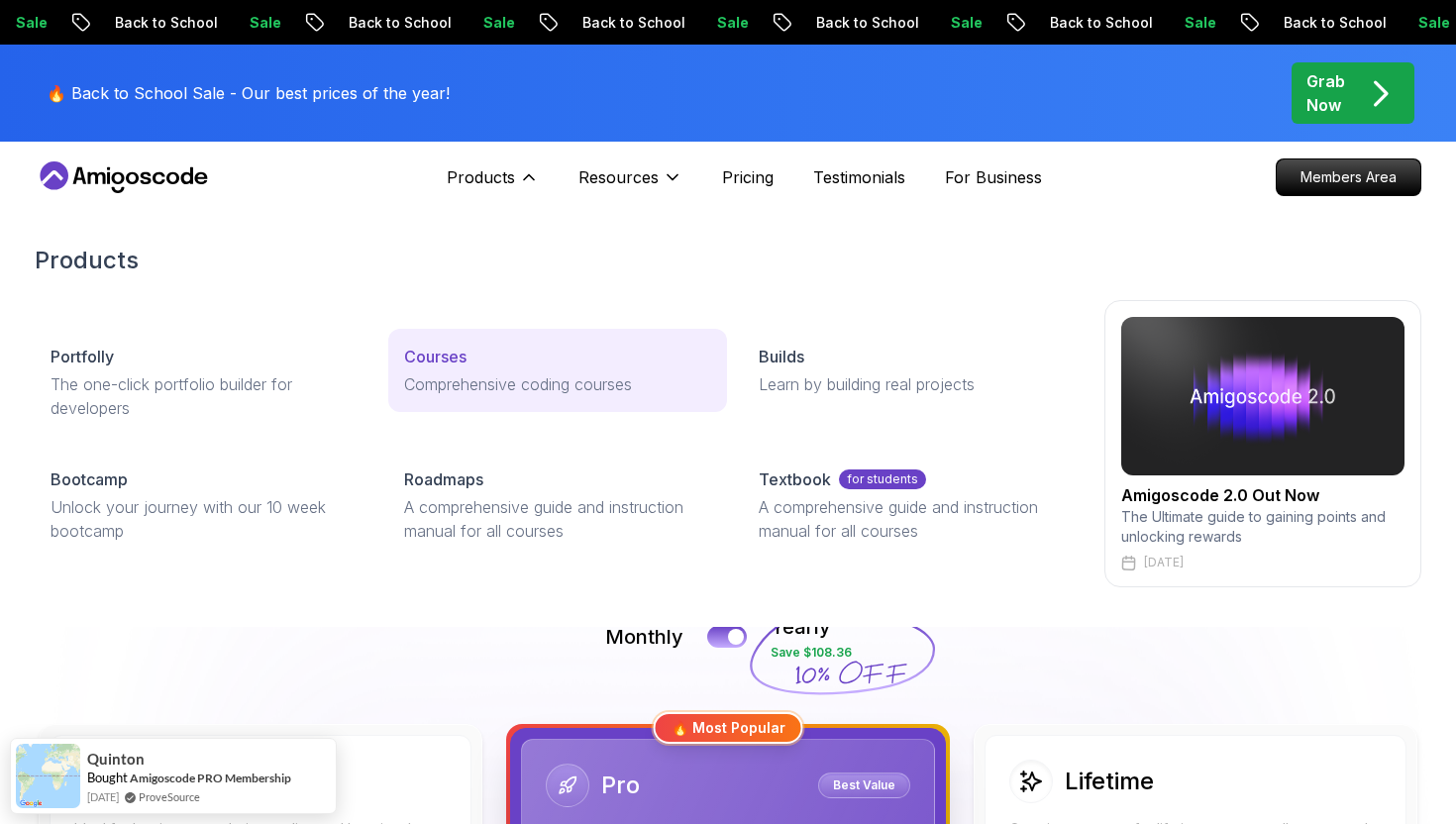
click at [455, 343] on link "Courses Comprehensive coding courses" at bounding box center [557, 370] width 338 height 83
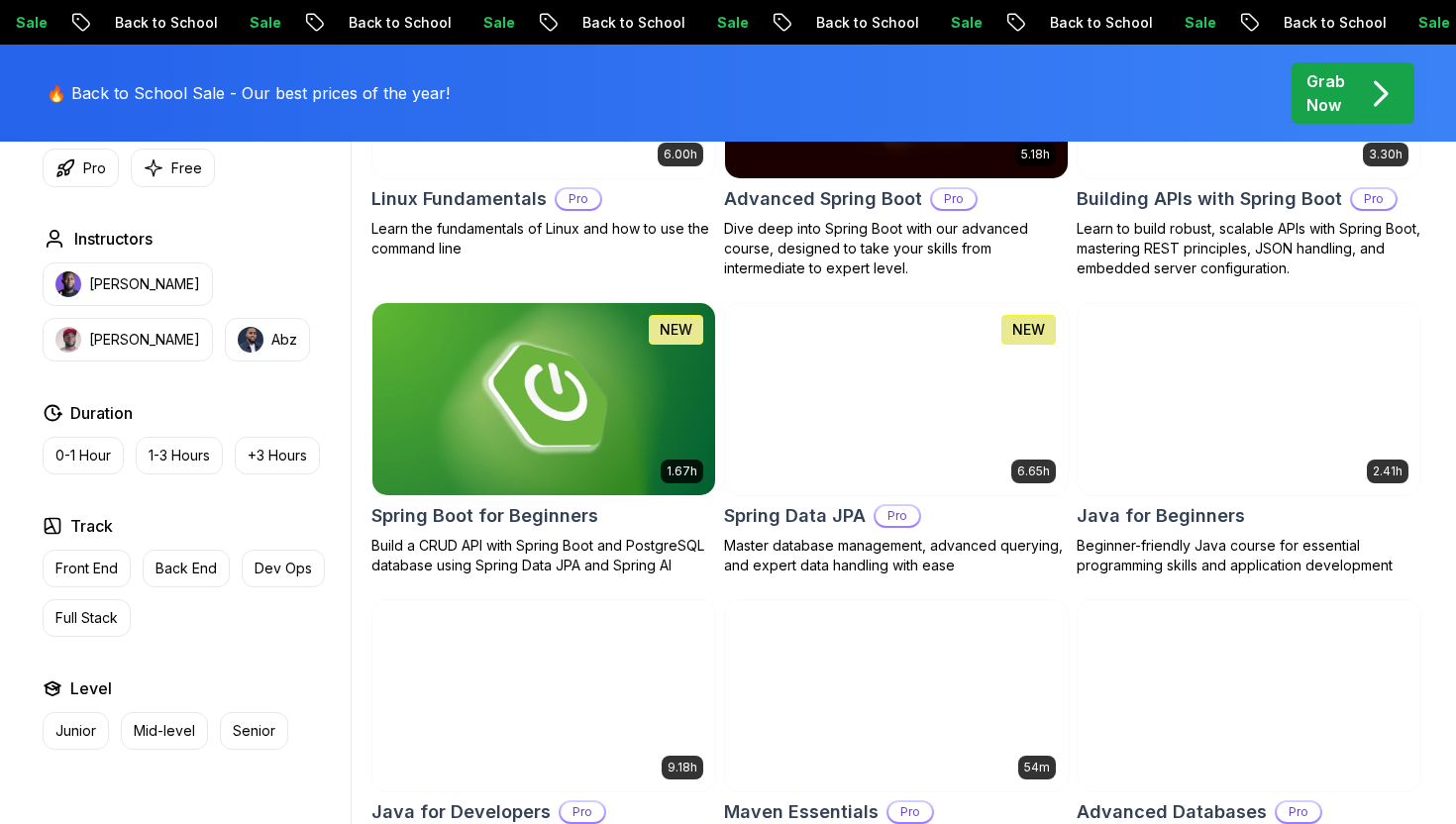
scroll to position [754, 0]
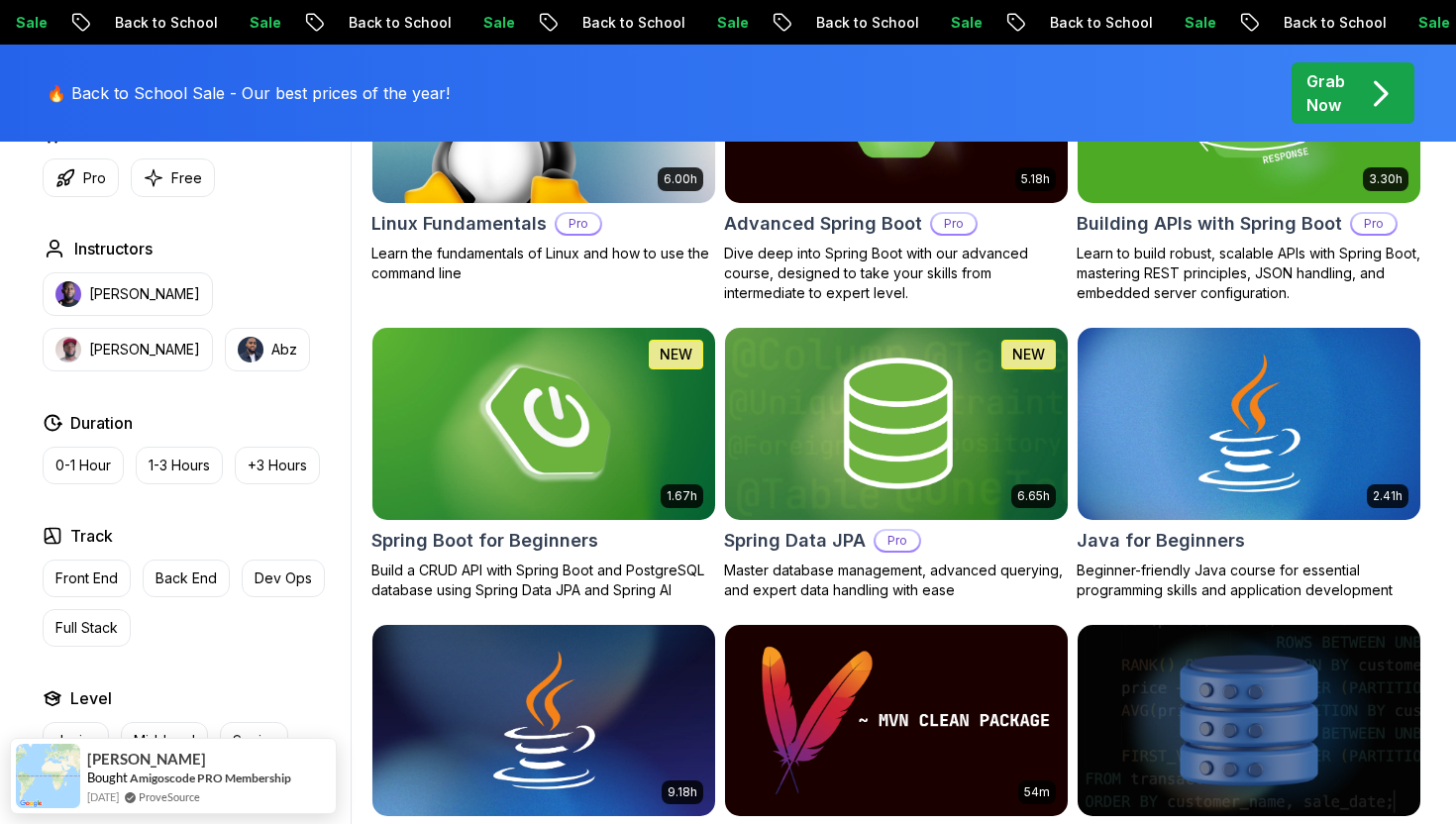
click at [521, 467] on img at bounding box center [543, 423] width 360 height 201
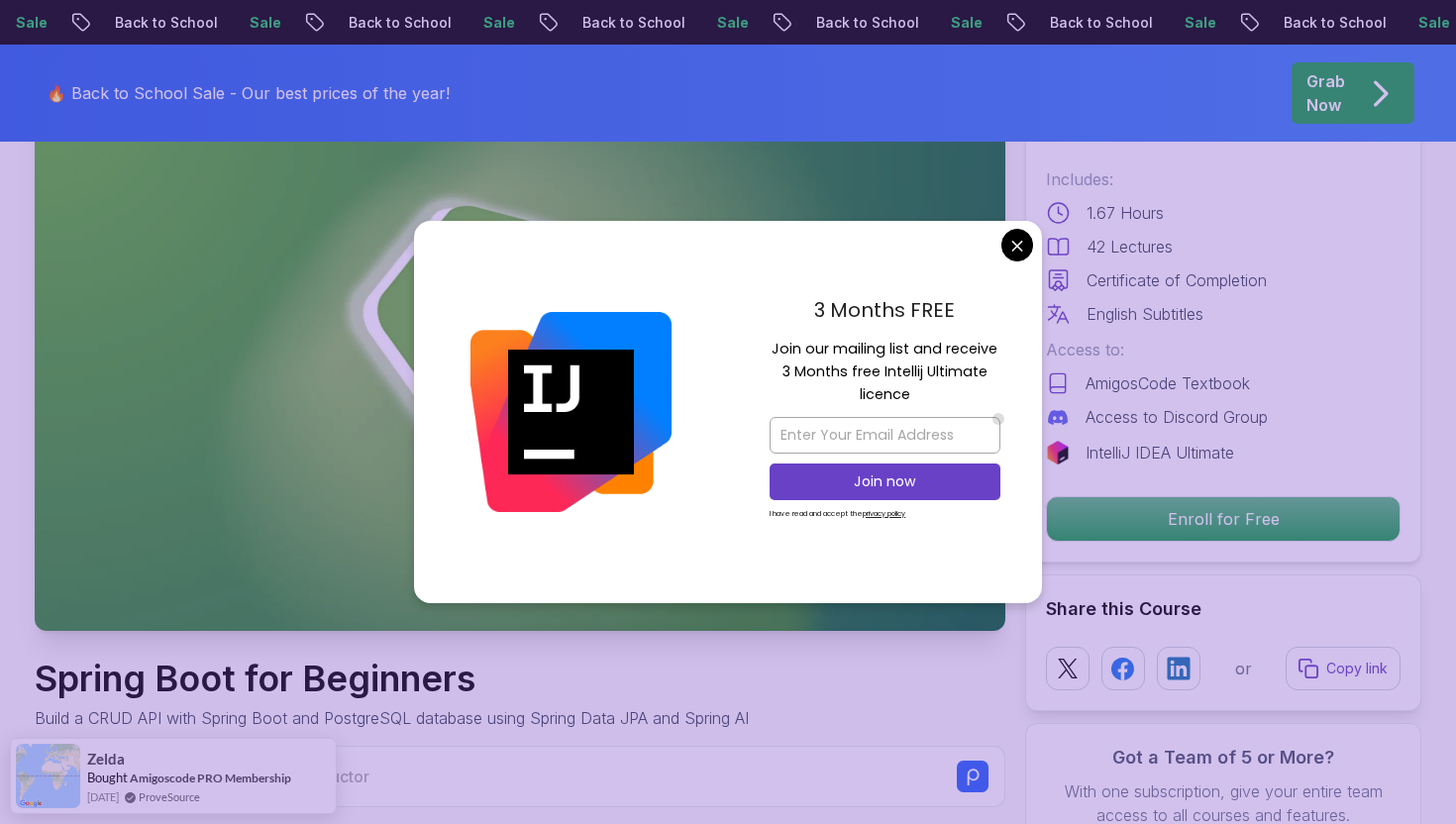
scroll to position [178, 0]
